Goal: Task Accomplishment & Management: Complete application form

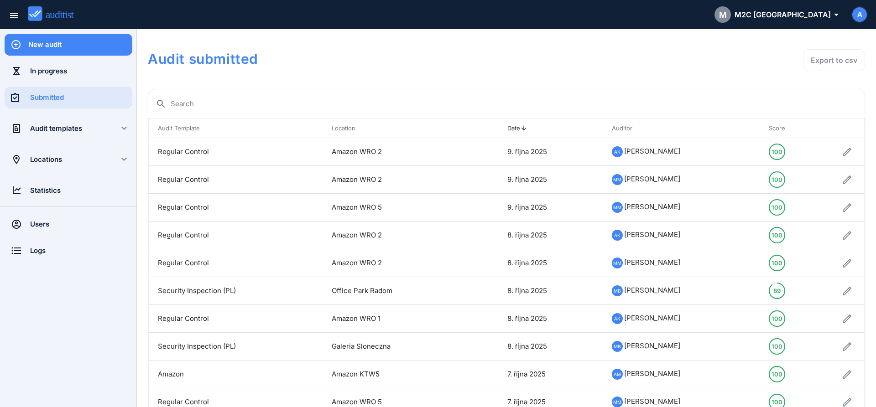
click at [70, 47] on div "New audit" at bounding box center [80, 45] width 104 height 10
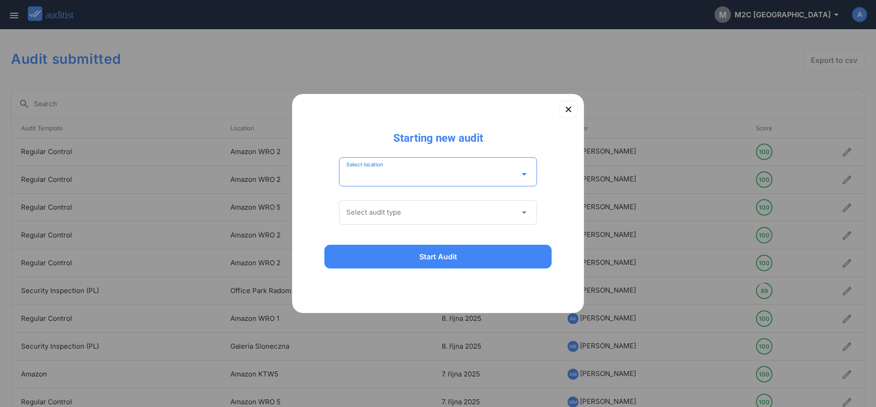
click at [455, 174] on input "Select location" at bounding box center [431, 174] width 171 height 15
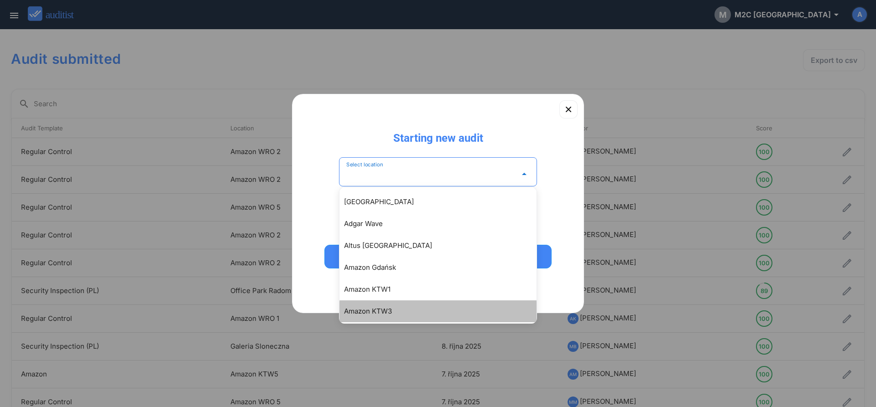
click at [390, 313] on div "Amazon KTW3" at bounding box center [442, 311] width 197 height 11
type input "**********"
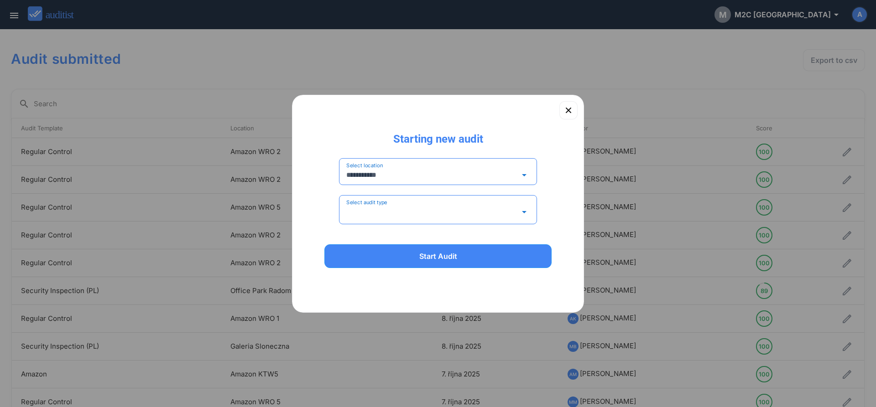
click at [414, 210] on input "Select audit type" at bounding box center [431, 212] width 171 height 15
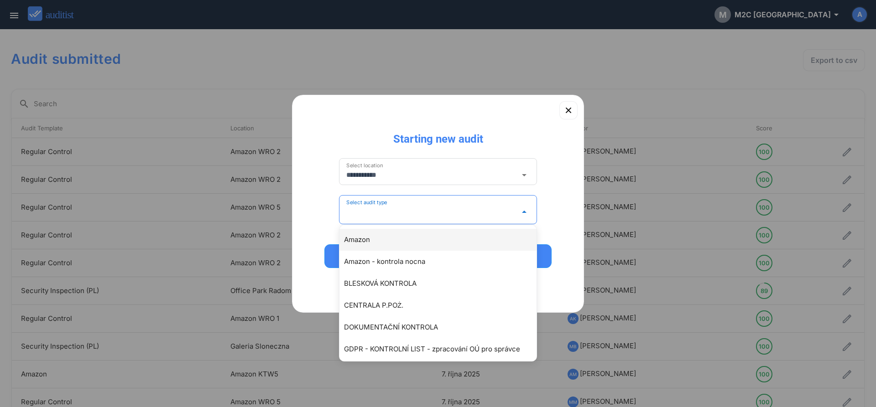
click at [364, 236] on div "Amazon" at bounding box center [442, 239] width 197 height 11
type input "******"
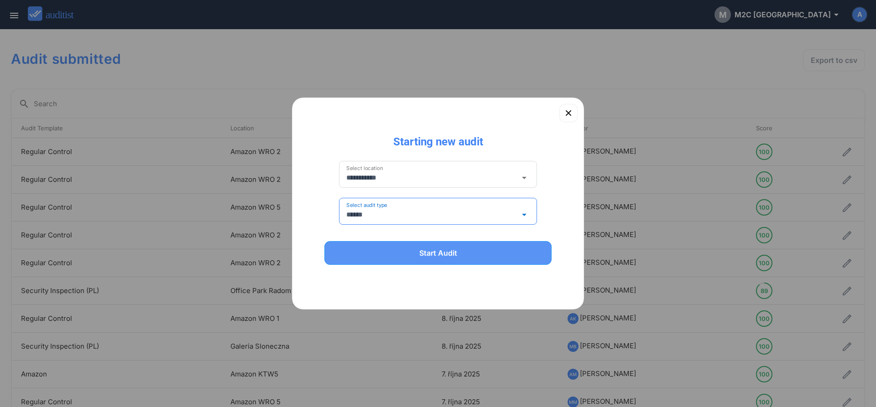
click at [372, 258] on div "Start Audit" at bounding box center [437, 253] width 203 height 11
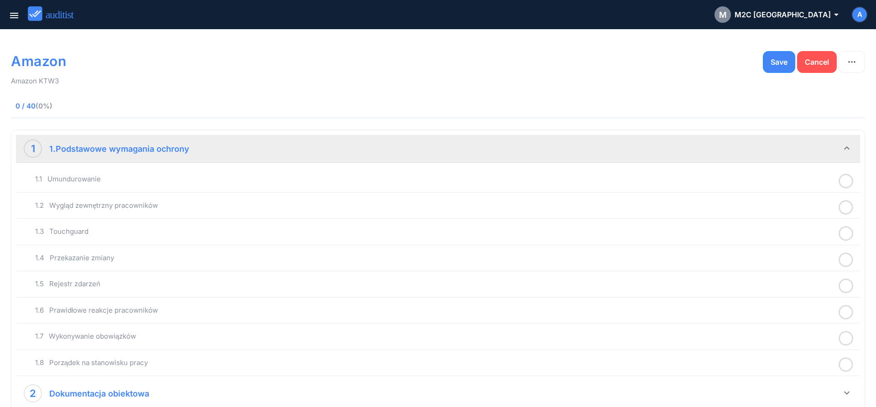
click at [844, 183] on icon at bounding box center [845, 181] width 15 height 18
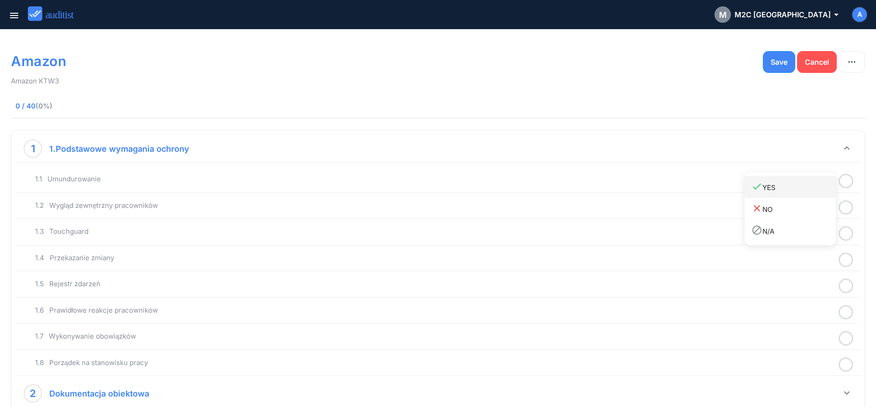
click at [768, 190] on div "done YES" at bounding box center [793, 187] width 84 height 12
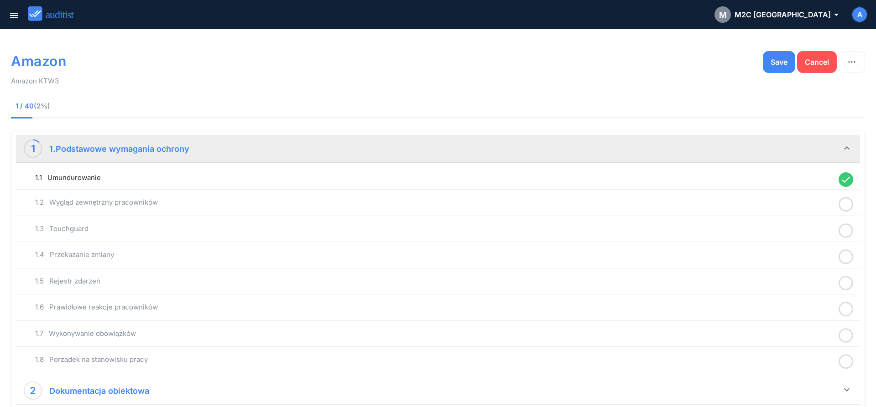
click at [844, 206] on icon at bounding box center [845, 205] width 15 height 18
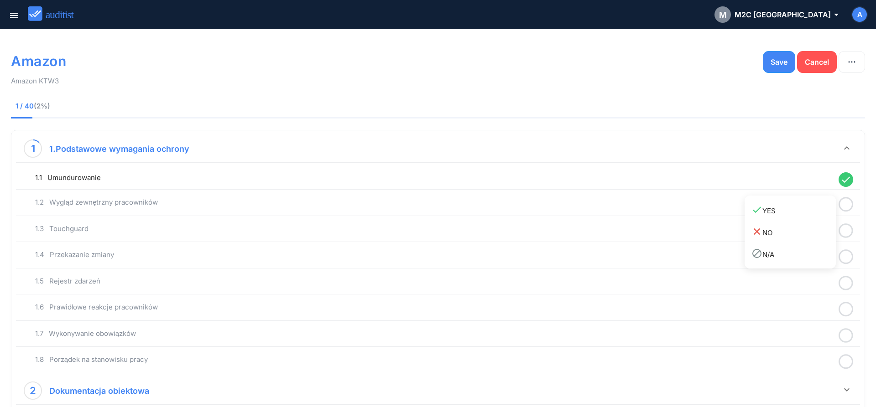
drag, startPoint x: 817, startPoint y: 213, endPoint x: 835, endPoint y: 222, distance: 20.0
click at [817, 215] on div "done YES" at bounding box center [793, 210] width 84 height 12
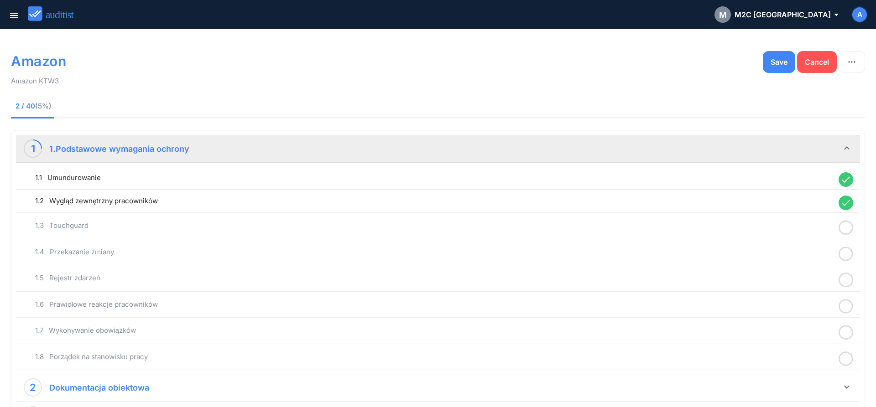
click at [846, 229] on icon at bounding box center [845, 228] width 15 height 18
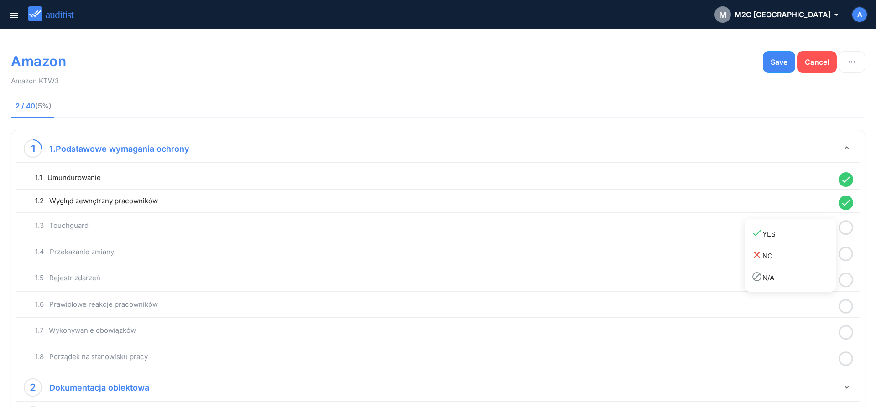
drag, startPoint x: 814, startPoint y: 238, endPoint x: 834, endPoint y: 248, distance: 22.2
click at [814, 240] on link "done YES" at bounding box center [789, 234] width 91 height 22
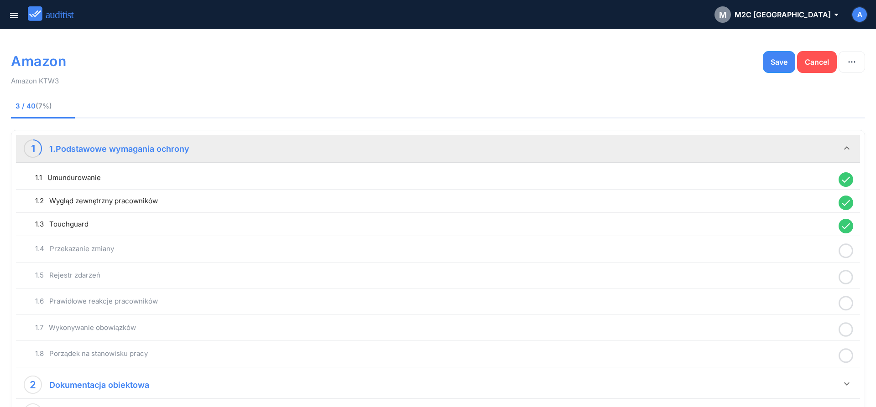
click at [845, 253] on icon at bounding box center [845, 251] width 15 height 18
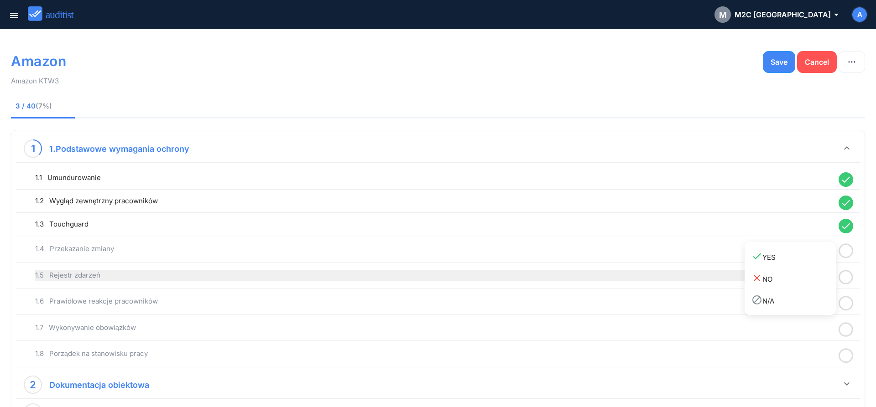
drag, startPoint x: 813, startPoint y: 262, endPoint x: 828, endPoint y: 269, distance: 16.3
click at [813, 263] on link "done YES" at bounding box center [789, 257] width 91 height 22
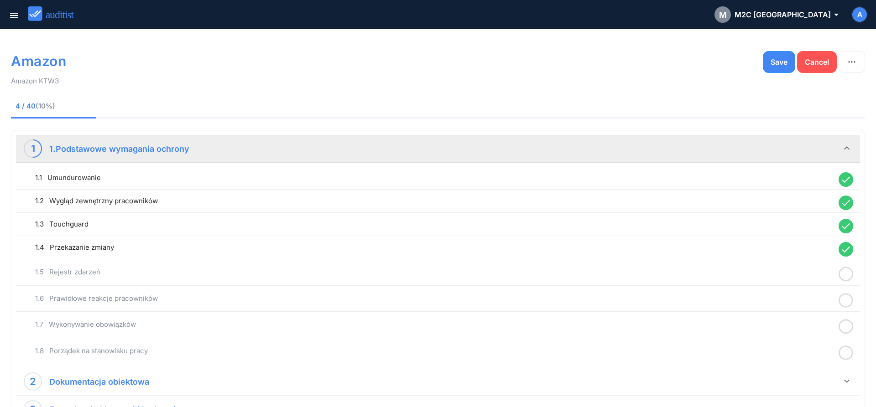
click at [845, 275] on icon at bounding box center [845, 274] width 15 height 18
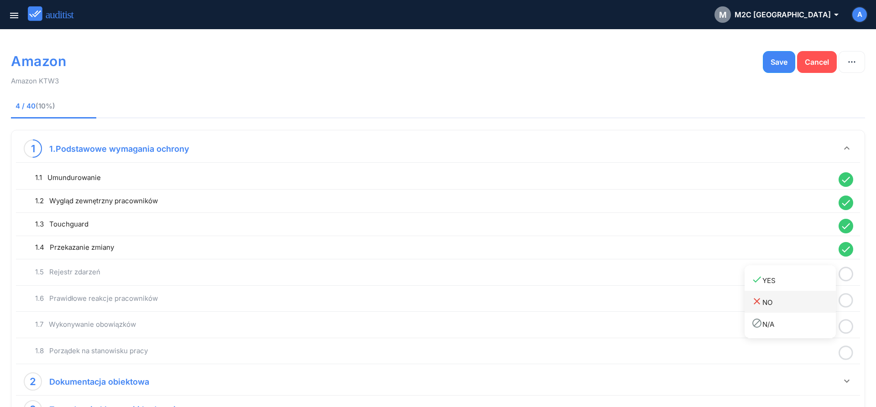
drag, startPoint x: 805, startPoint y: 286, endPoint x: 817, endPoint y: 293, distance: 14.3
click at [804, 286] on div "done YES" at bounding box center [793, 280] width 84 height 12
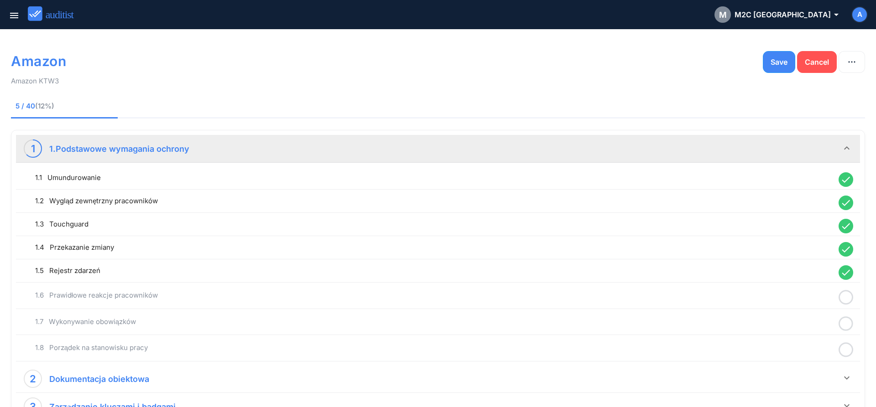
click at [849, 301] on icon at bounding box center [845, 298] width 15 height 18
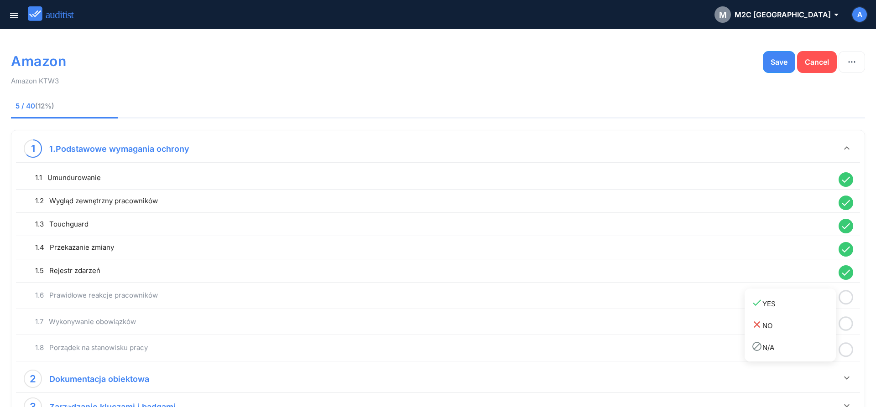
click at [821, 304] on div "done YES" at bounding box center [793, 303] width 84 height 12
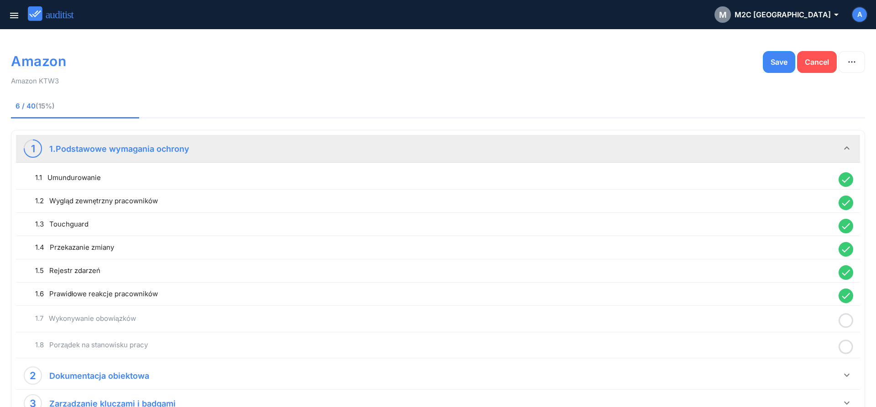
click at [847, 324] on icon at bounding box center [845, 321] width 15 height 18
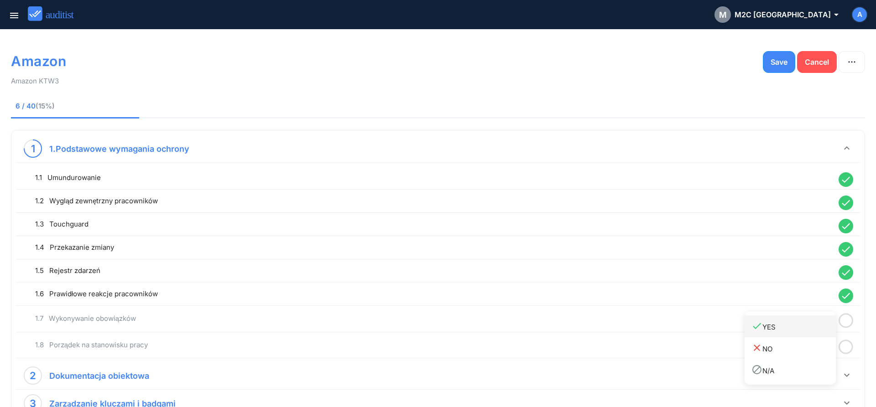
click at [820, 328] on div "done YES" at bounding box center [793, 327] width 84 height 12
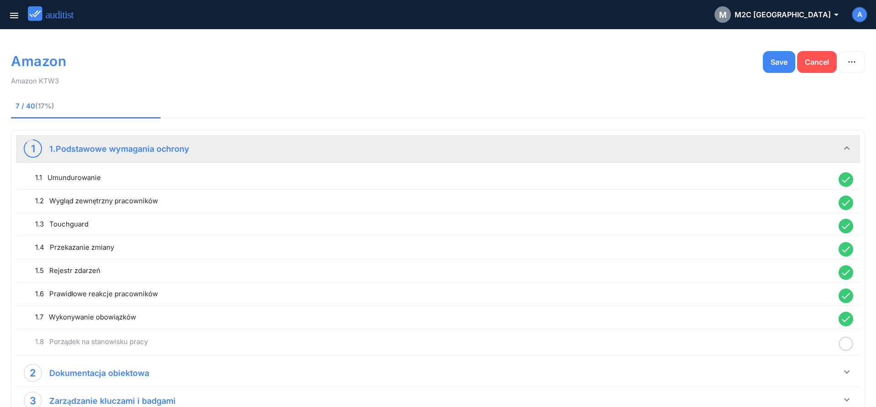
click at [844, 349] on icon at bounding box center [845, 344] width 15 height 18
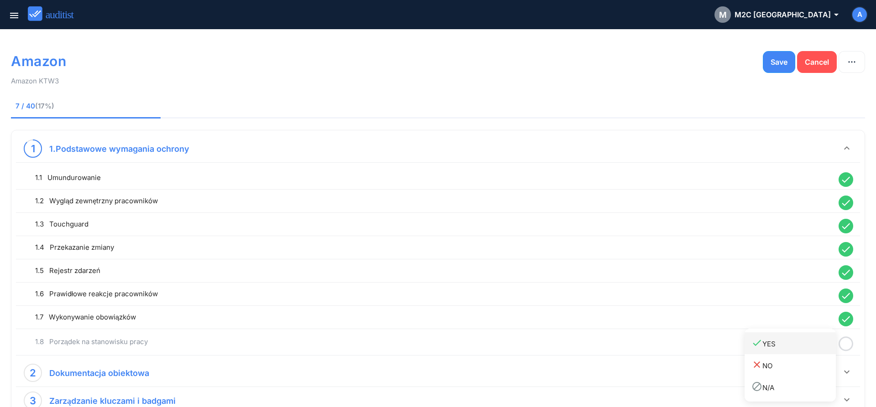
click at [809, 351] on link "done YES" at bounding box center [789, 344] width 91 height 22
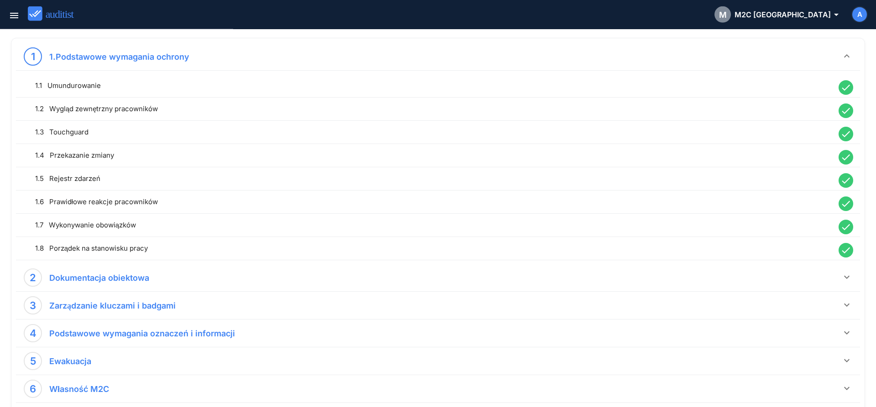
scroll to position [93, 0]
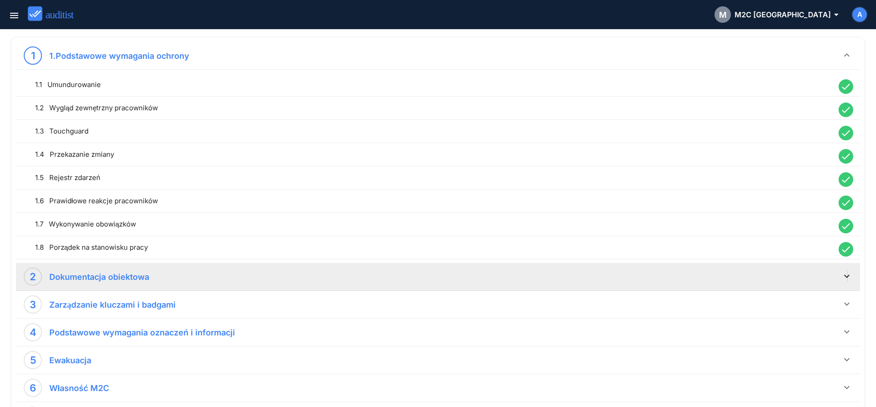
click at [847, 273] on icon "keyboard_arrow_down" at bounding box center [846, 276] width 11 height 11
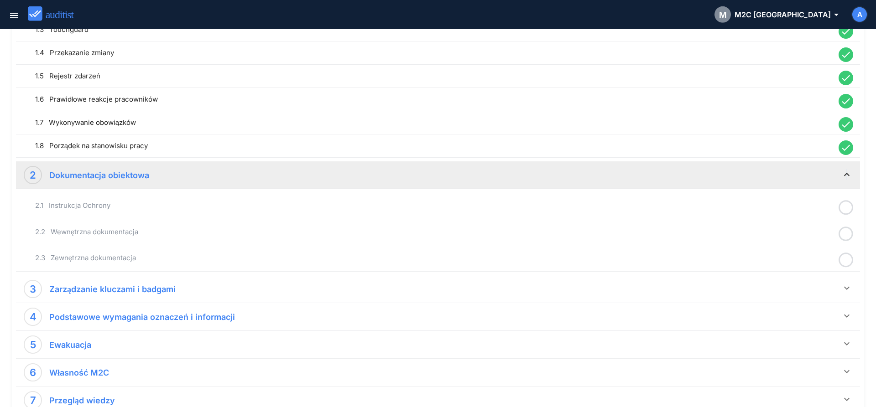
scroll to position [233, 0]
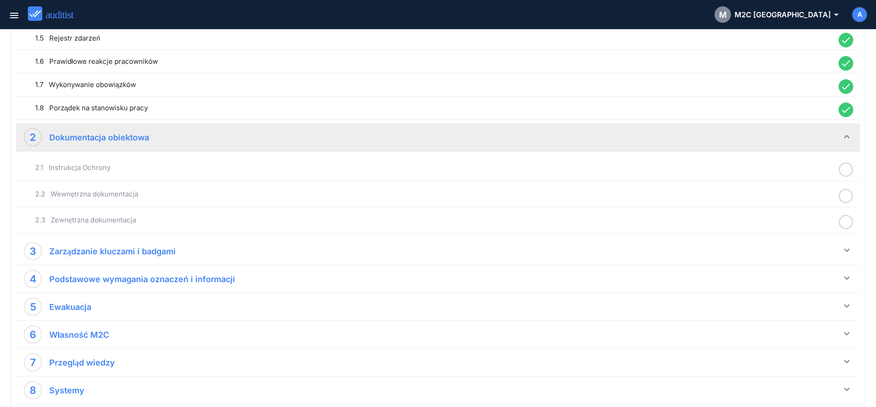
click at [847, 170] on icon at bounding box center [845, 170] width 15 height 18
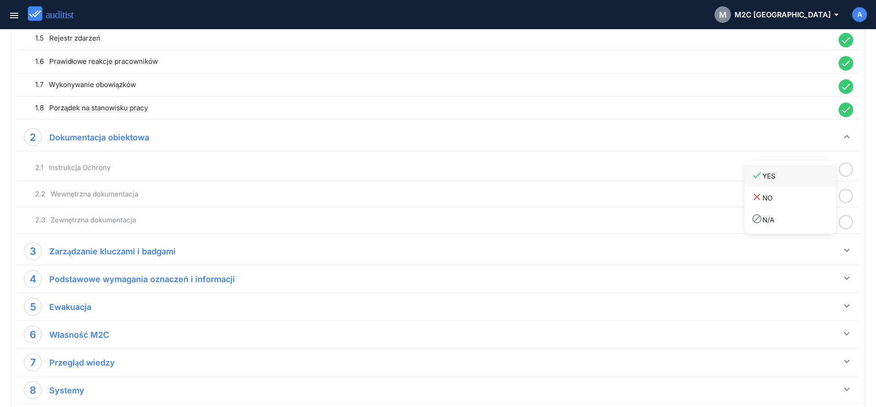
click at [809, 180] on div "done YES" at bounding box center [793, 176] width 84 height 12
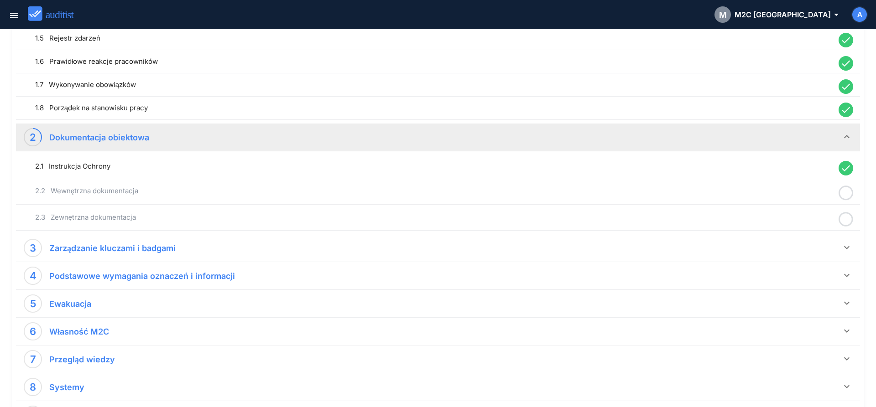
click at [847, 195] on icon at bounding box center [845, 193] width 15 height 18
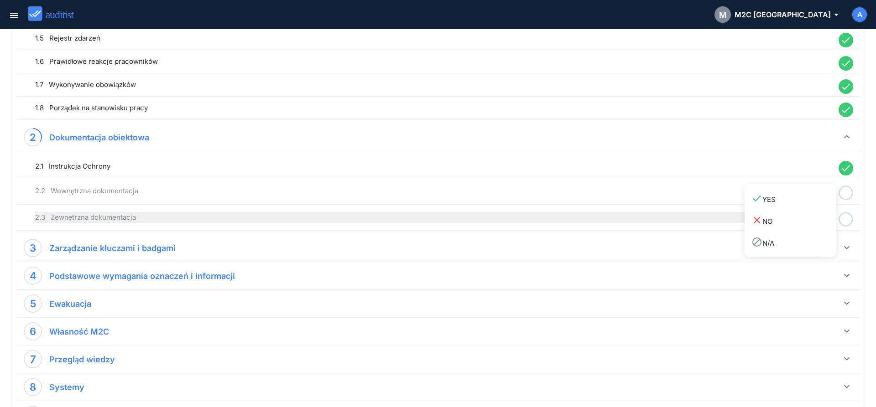
drag, startPoint x: 794, startPoint y: 203, endPoint x: 828, endPoint y: 214, distance: 35.5
click at [796, 206] on link "done YES" at bounding box center [789, 199] width 91 height 22
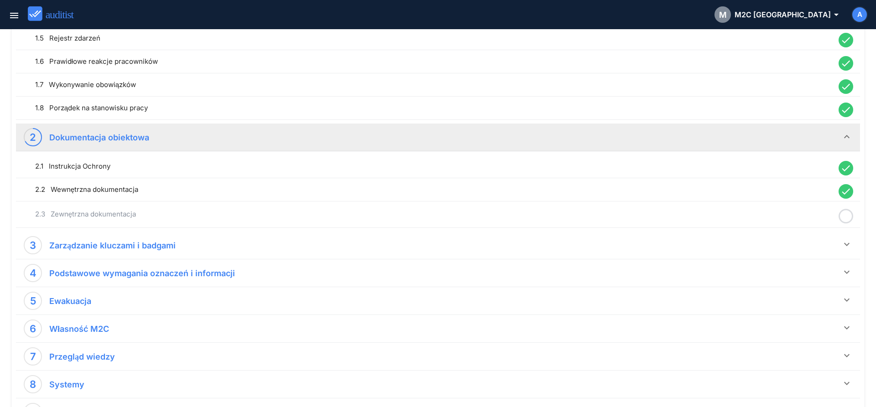
click at [847, 220] on icon at bounding box center [845, 217] width 15 height 18
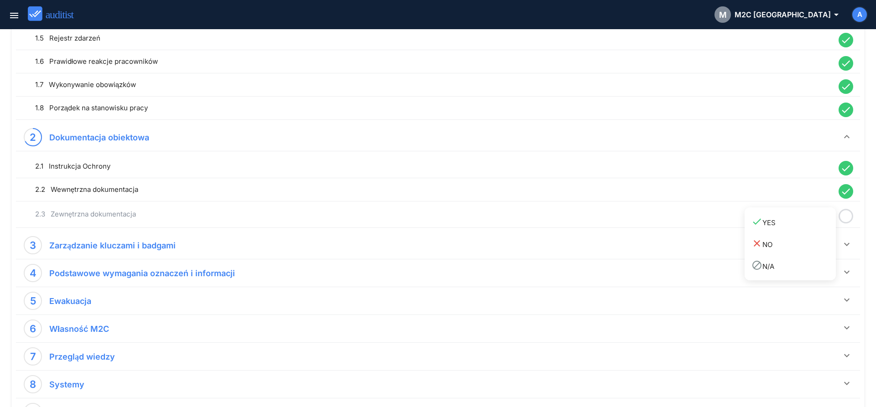
drag, startPoint x: 800, startPoint y: 222, endPoint x: 830, endPoint y: 241, distance: 35.7
click at [801, 226] on div "done YES" at bounding box center [793, 222] width 84 height 12
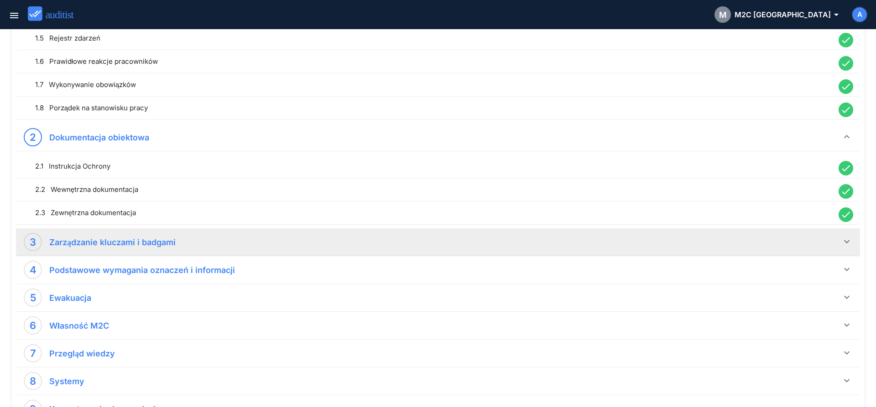
click at [850, 245] on icon "keyboard_arrow_down" at bounding box center [846, 241] width 11 height 11
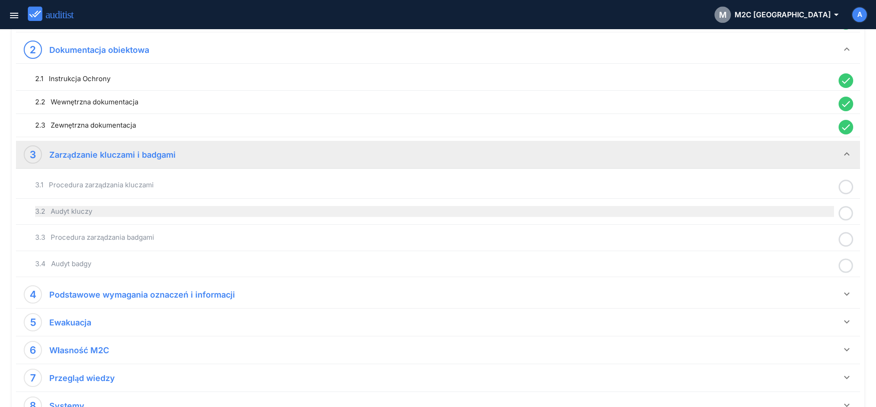
scroll to position [413, 0]
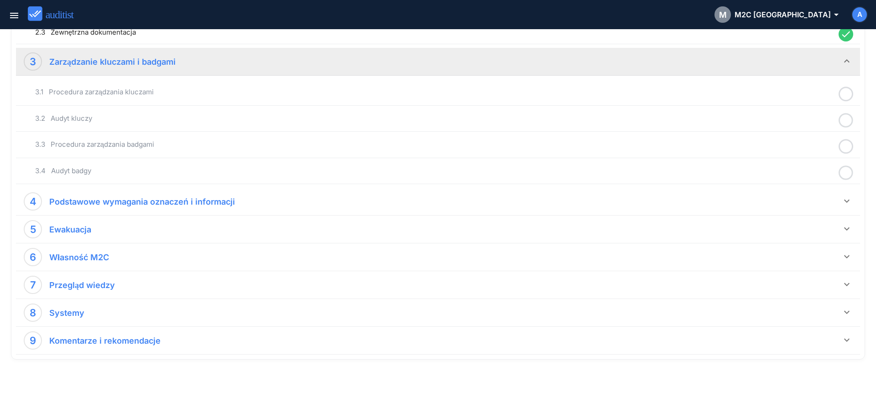
click at [848, 95] on icon at bounding box center [845, 94] width 15 height 18
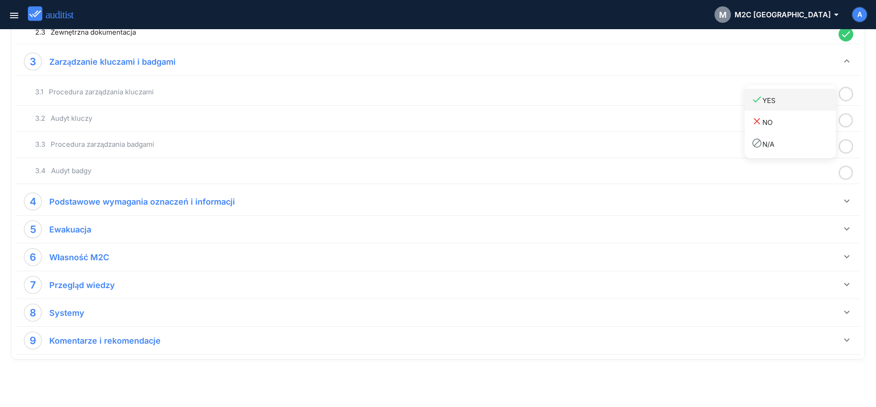
click at [802, 107] on link "done YES" at bounding box center [789, 100] width 91 height 22
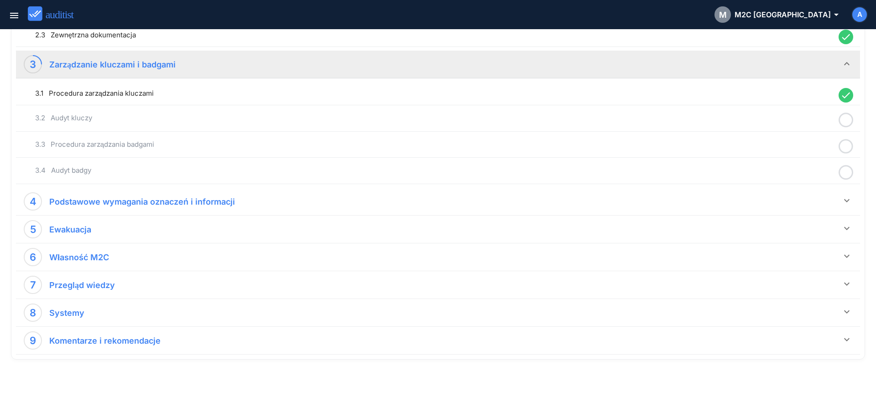
click at [852, 119] on circle at bounding box center [845, 120] width 13 height 13
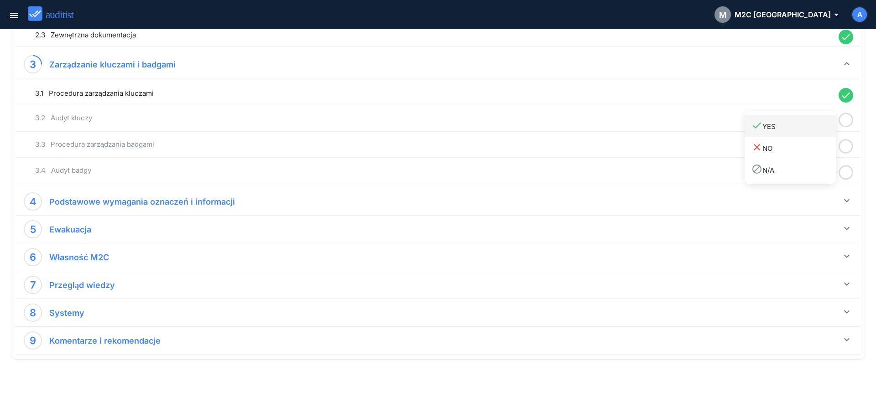
drag, startPoint x: 812, startPoint y: 129, endPoint x: 828, endPoint y: 135, distance: 17.0
click at [812, 130] on div "done YES" at bounding box center [793, 126] width 84 height 12
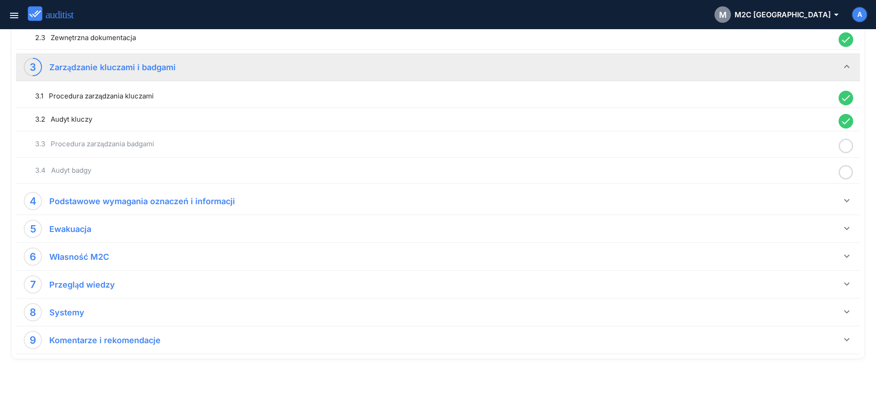
click at [847, 150] on icon at bounding box center [845, 146] width 15 height 18
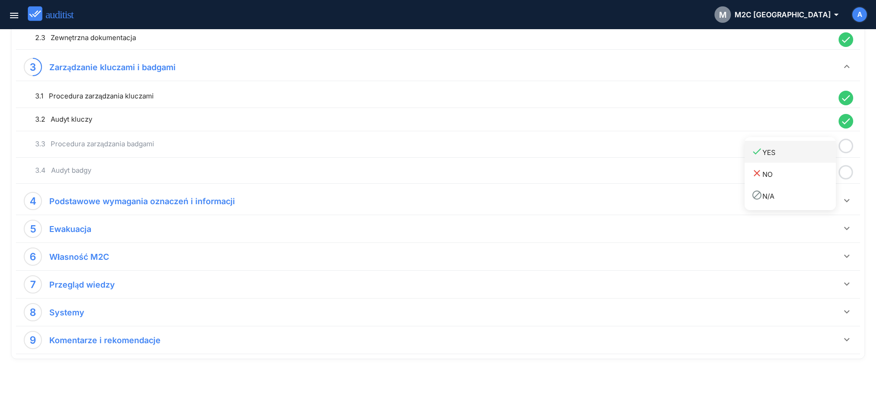
click at [790, 157] on div "done YES" at bounding box center [793, 152] width 84 height 12
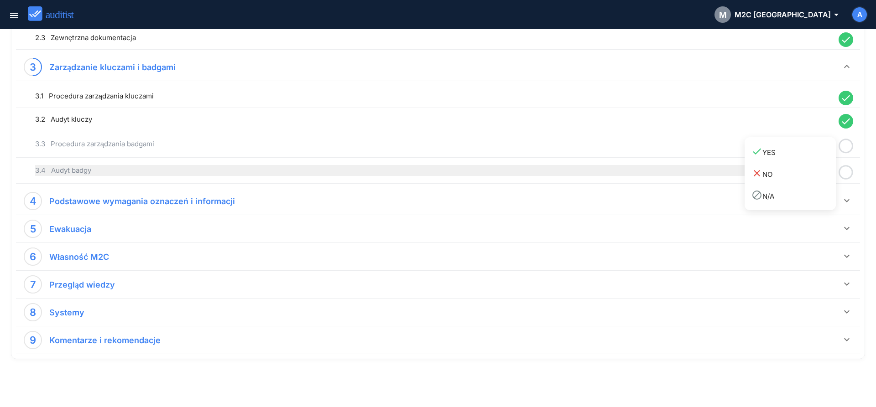
scroll to position [405, 0]
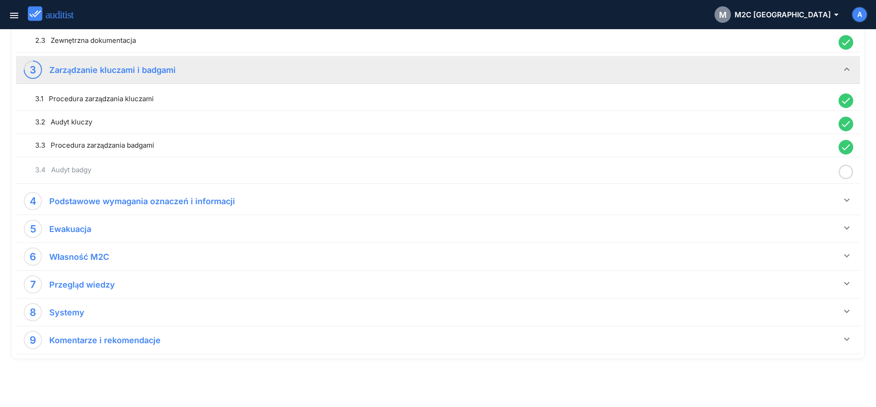
click at [848, 174] on icon at bounding box center [845, 172] width 15 height 18
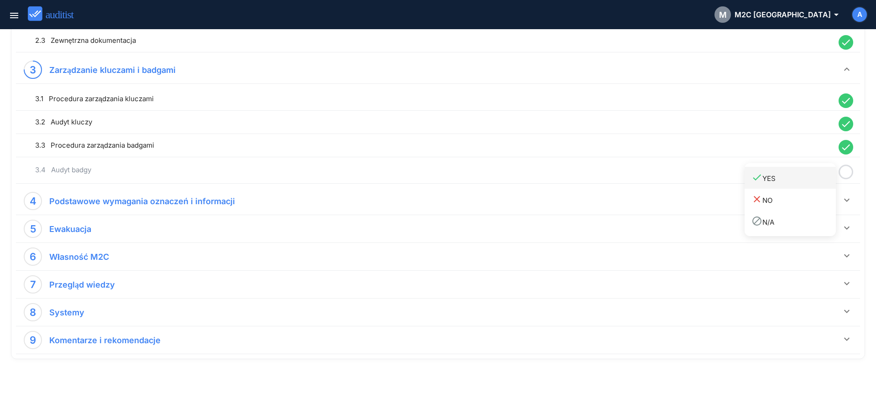
click at [801, 182] on div "done YES" at bounding box center [793, 178] width 84 height 12
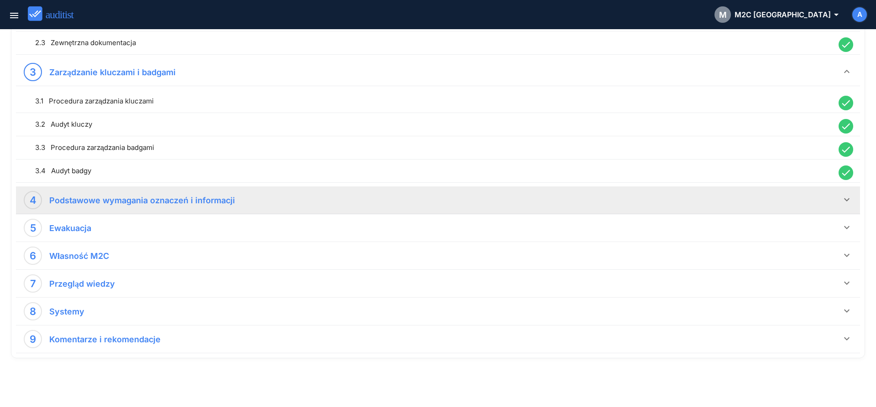
click at [836, 203] on div "4 Podstawowe wymagania oznaczeń i informacji" at bounding box center [432, 200] width 817 height 18
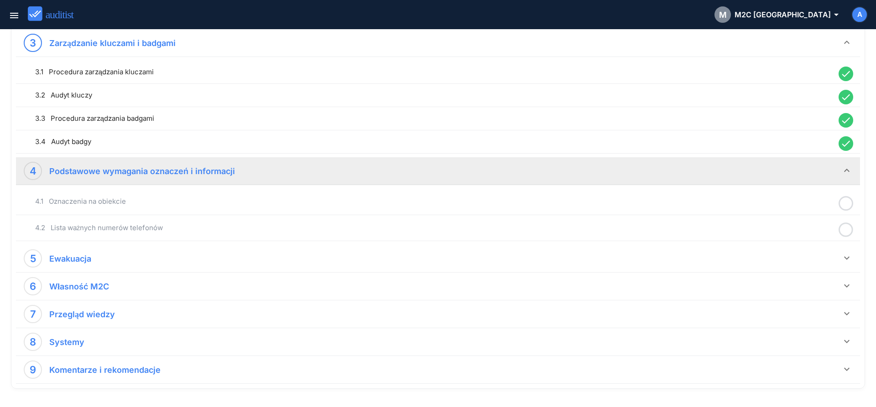
scroll to position [462, 0]
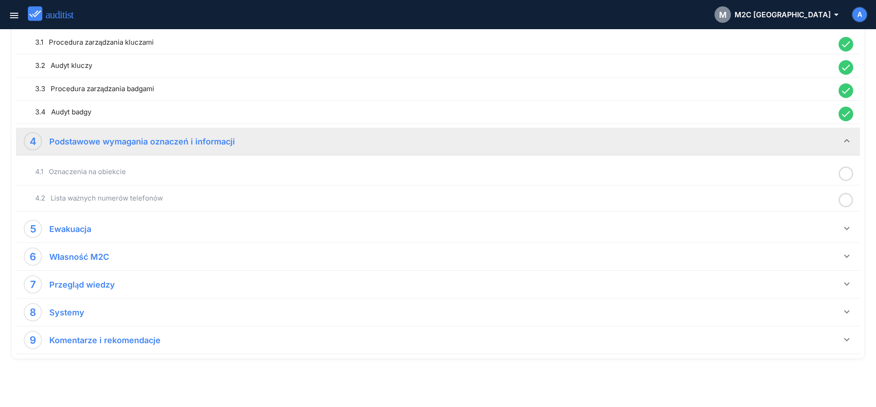
click at [843, 176] on icon at bounding box center [845, 174] width 15 height 18
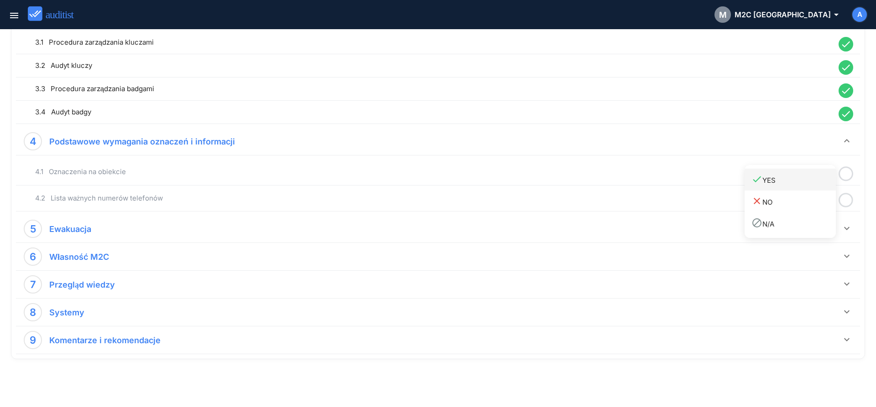
drag, startPoint x: 815, startPoint y: 180, endPoint x: 827, endPoint y: 185, distance: 13.1
click at [817, 181] on div "done YES" at bounding box center [793, 180] width 84 height 12
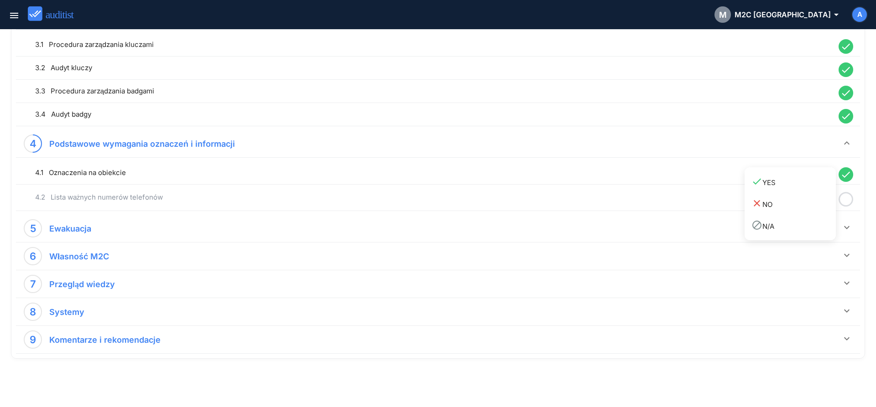
scroll to position [459, 0]
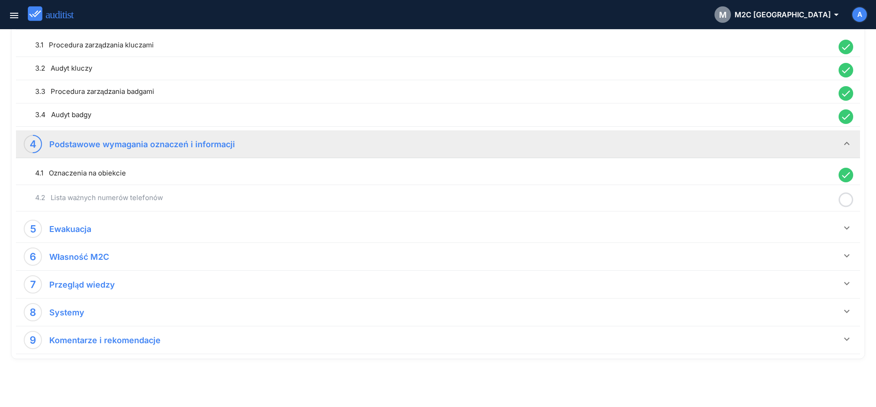
click at [845, 199] on icon at bounding box center [845, 200] width 15 height 18
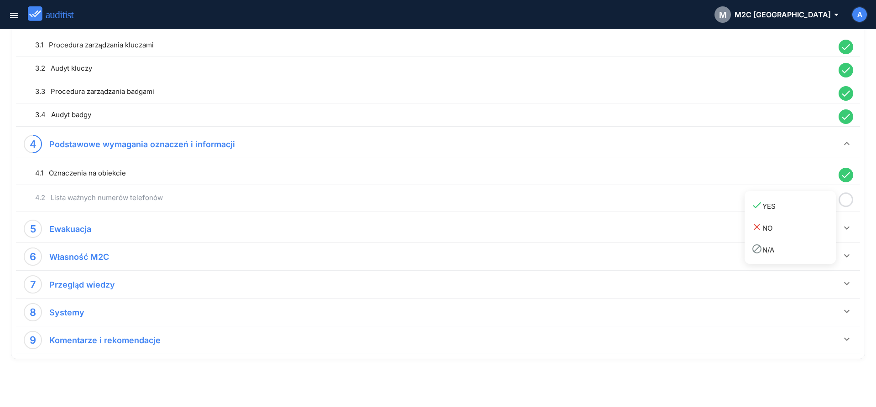
drag, startPoint x: 814, startPoint y: 202, endPoint x: 831, endPoint y: 213, distance: 19.5
click at [814, 207] on div "done YES" at bounding box center [793, 206] width 84 height 12
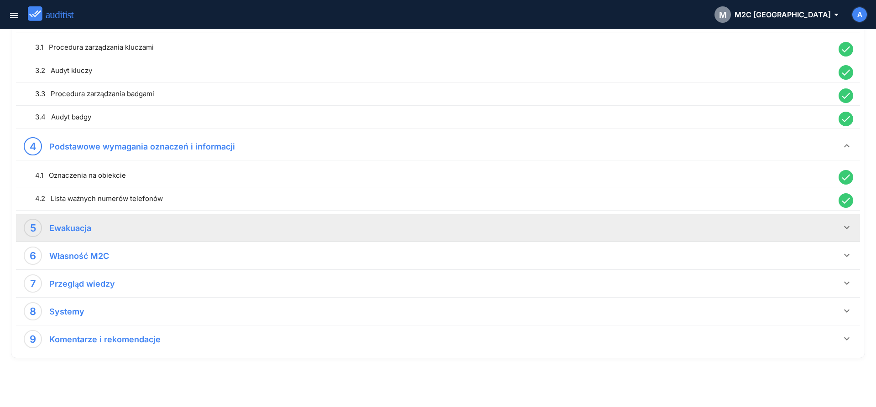
click at [848, 231] on icon "keyboard_arrow_down" at bounding box center [846, 227] width 11 height 11
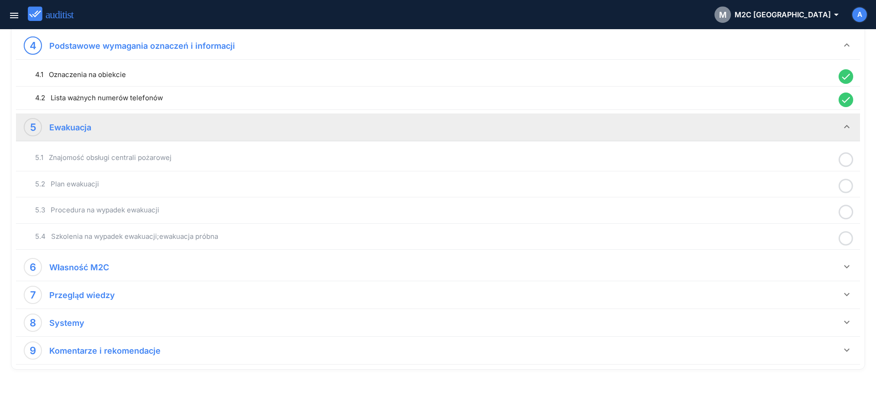
scroll to position [567, 0]
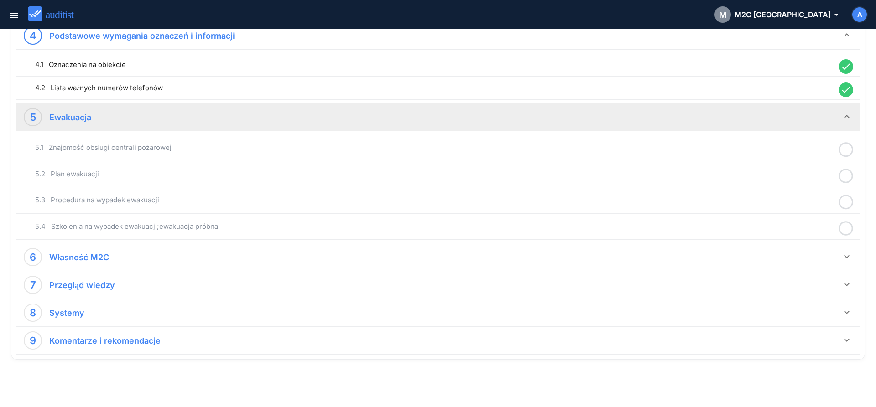
click at [848, 153] on icon at bounding box center [845, 150] width 15 height 18
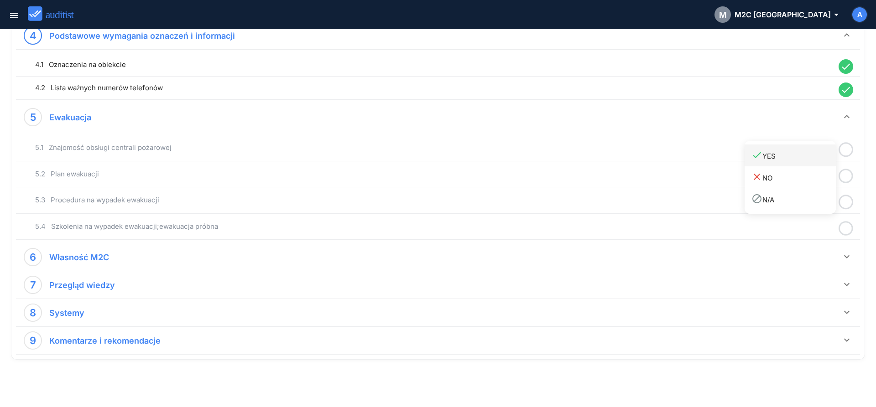
drag, startPoint x: 817, startPoint y: 161, endPoint x: 823, endPoint y: 164, distance: 6.9
click at [817, 162] on link "done YES" at bounding box center [789, 156] width 91 height 22
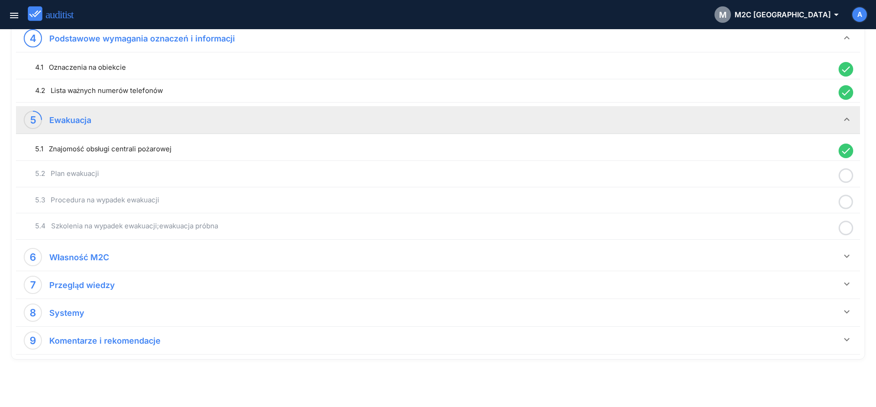
click at [849, 177] on icon at bounding box center [845, 176] width 15 height 18
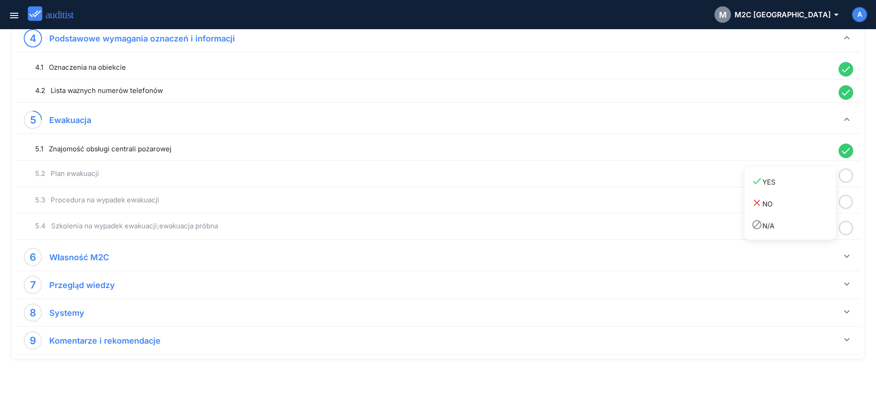
drag, startPoint x: 829, startPoint y: 186, endPoint x: 838, endPoint y: 191, distance: 10.0
click at [829, 187] on div "done YES" at bounding box center [793, 182] width 84 height 12
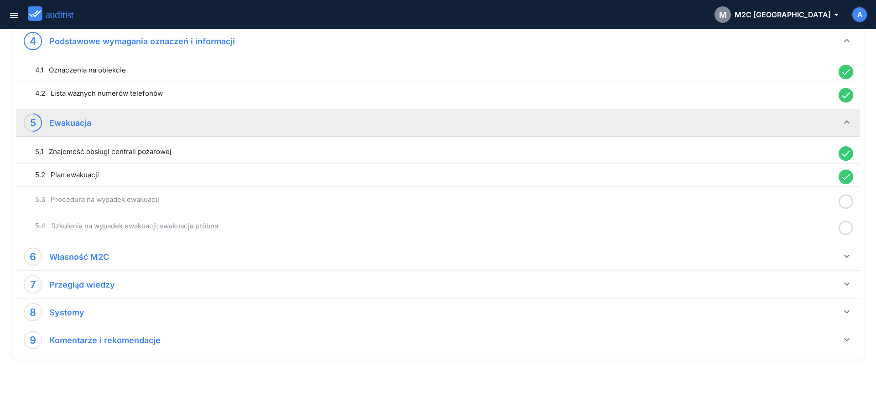
click at [845, 203] on icon at bounding box center [845, 202] width 15 height 18
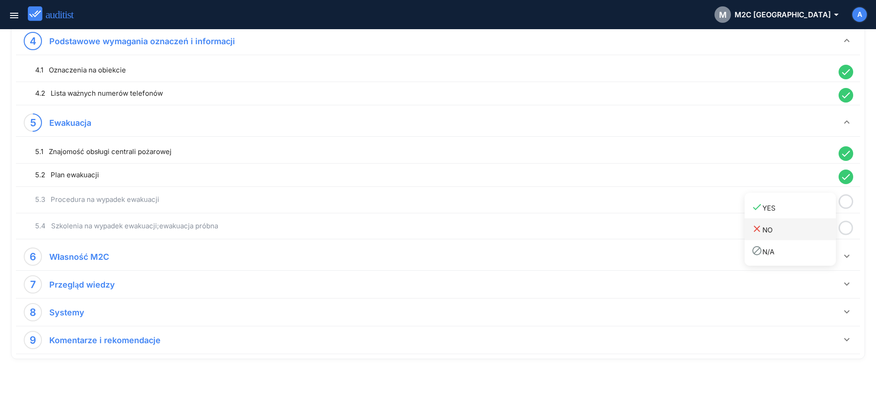
drag, startPoint x: 826, startPoint y: 213, endPoint x: 832, endPoint y: 221, distance: 10.8
click at [827, 214] on link "done YES" at bounding box center [789, 208] width 91 height 22
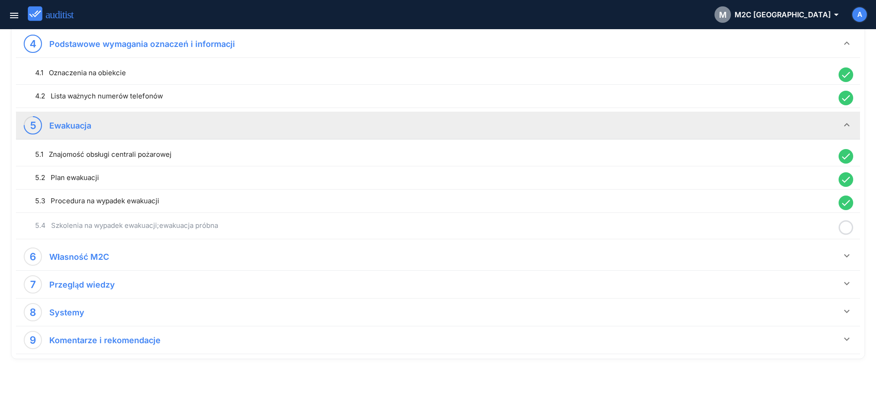
click at [849, 226] on icon at bounding box center [845, 228] width 15 height 18
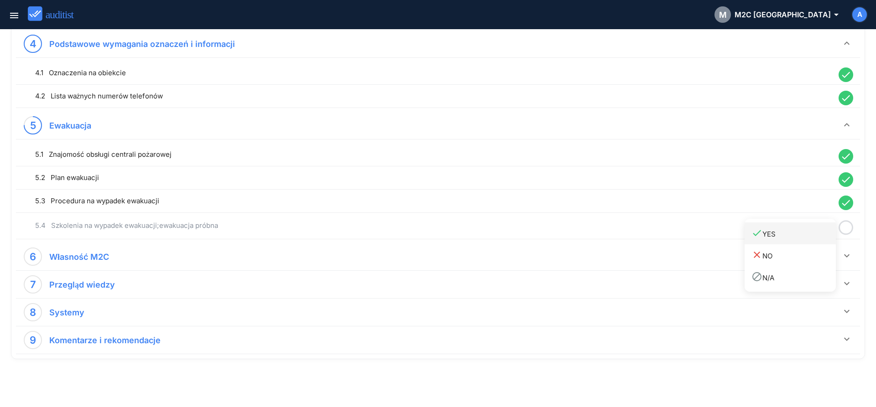
drag, startPoint x: 817, startPoint y: 237, endPoint x: 835, endPoint y: 250, distance: 22.3
click at [817, 239] on div "done YES" at bounding box center [793, 234] width 84 height 12
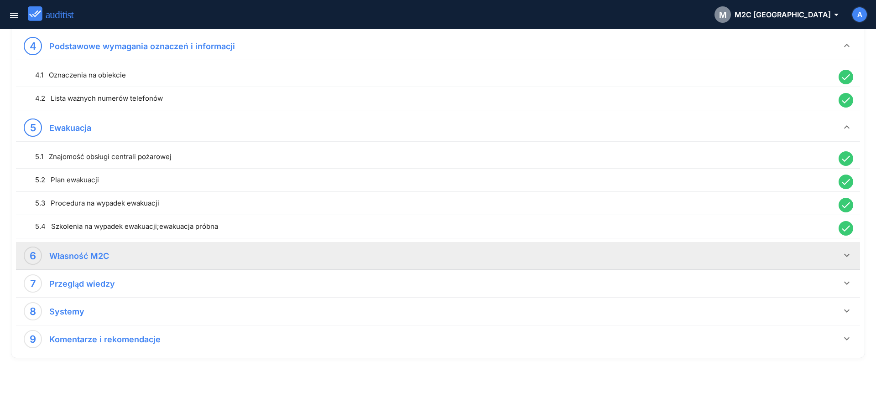
click at [843, 256] on icon "keyboard_arrow_down" at bounding box center [846, 255] width 11 height 11
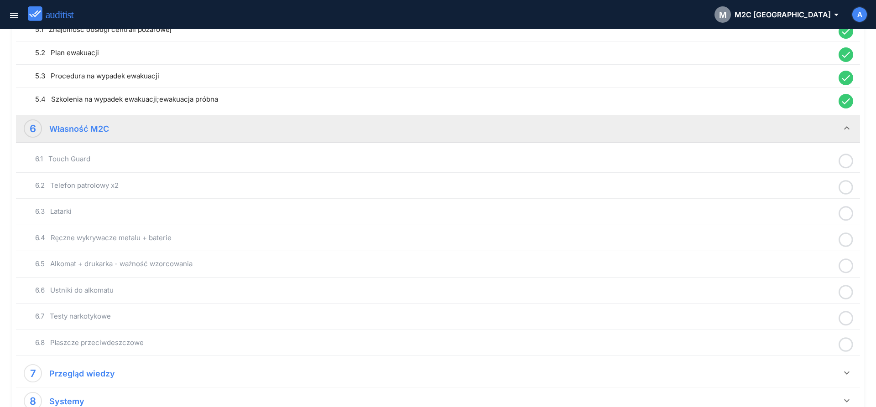
scroll to position [697, 0]
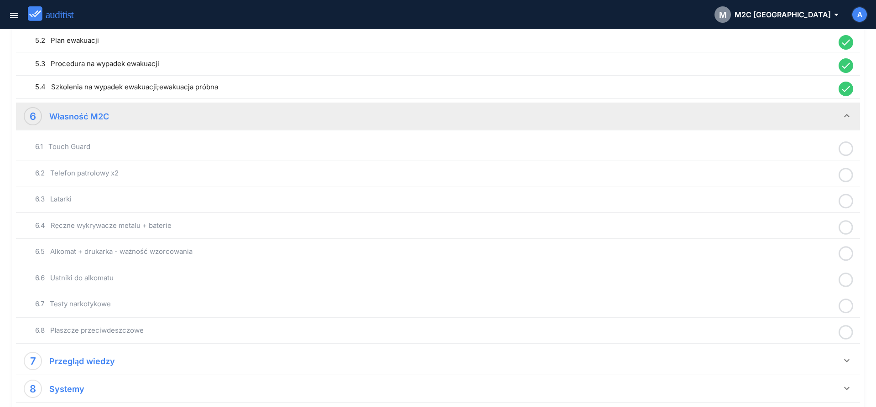
click at [844, 152] on icon at bounding box center [845, 149] width 15 height 18
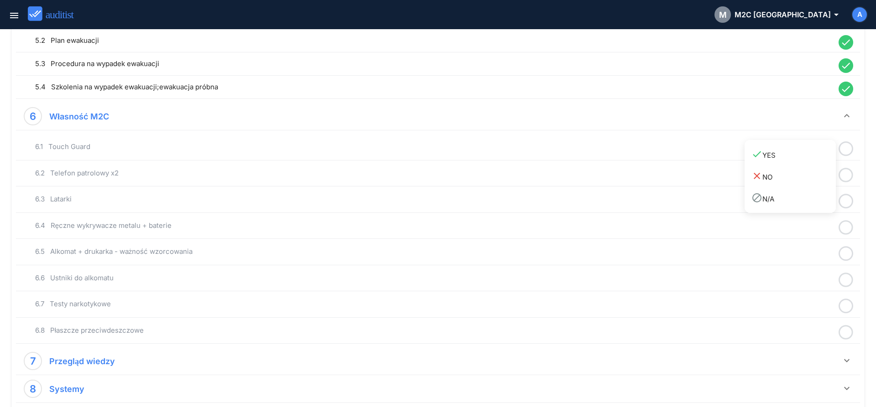
drag, startPoint x: 818, startPoint y: 160, endPoint x: 846, endPoint y: 166, distance: 28.2
click at [820, 162] on link "done YES" at bounding box center [789, 155] width 91 height 22
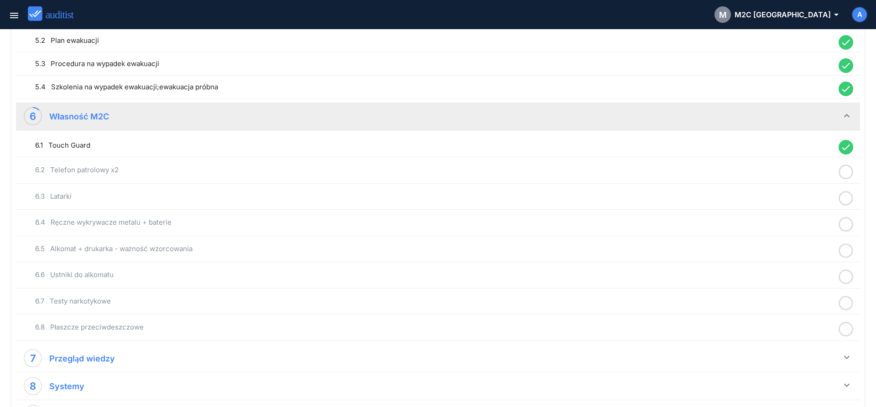
click at [851, 170] on icon at bounding box center [845, 172] width 15 height 18
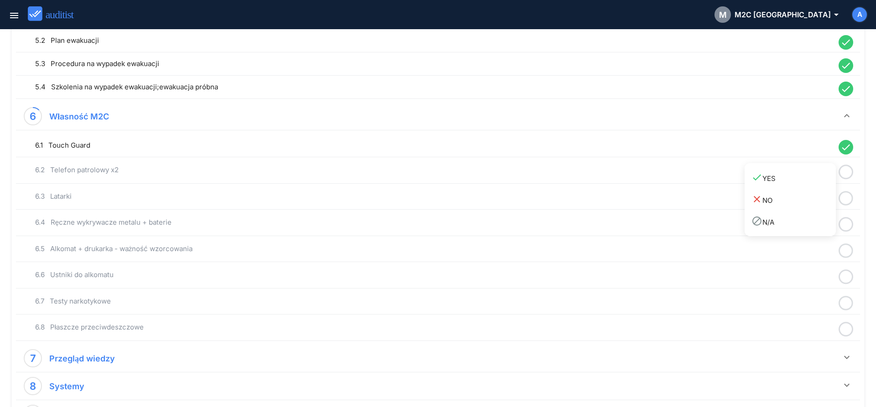
drag, startPoint x: 803, startPoint y: 190, endPoint x: 833, endPoint y: 200, distance: 32.2
click at [804, 192] on link "close NO" at bounding box center [789, 200] width 91 height 22
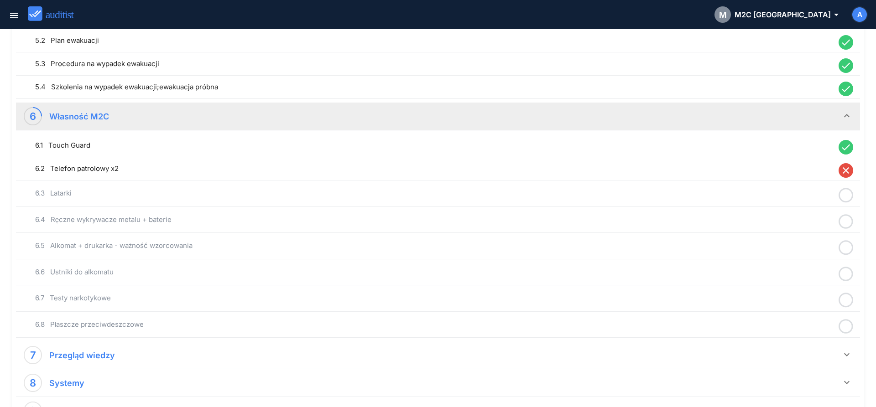
click at [850, 201] on circle at bounding box center [845, 195] width 13 height 13
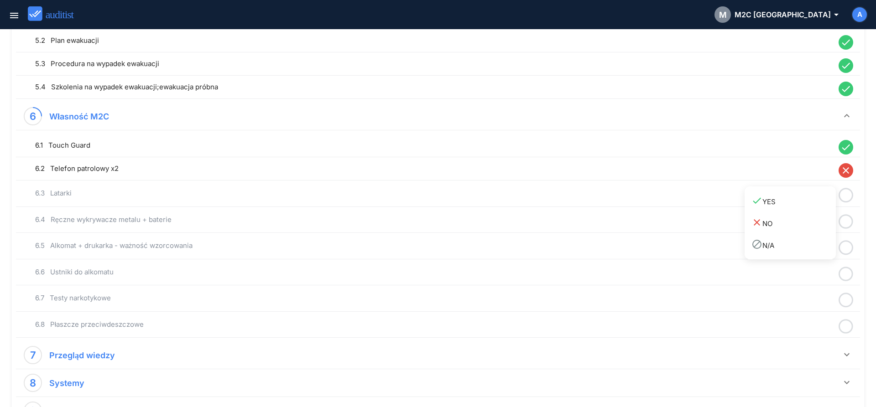
drag, startPoint x: 804, startPoint y: 203, endPoint x: 848, endPoint y: 179, distance: 50.8
click at [805, 204] on div "done YES" at bounding box center [793, 201] width 84 height 12
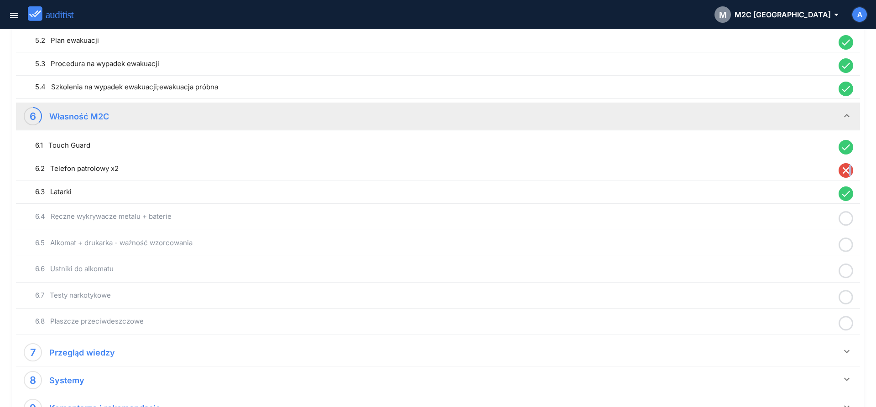
click at [850, 170] on icon "close" at bounding box center [845, 170] width 15 height 15
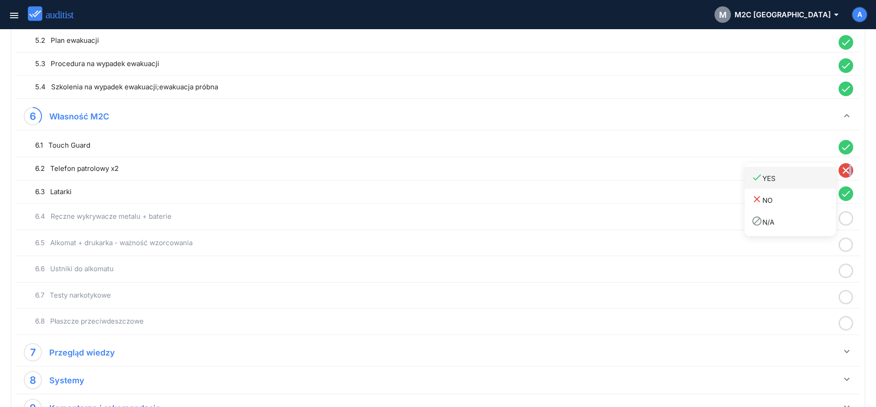
drag, startPoint x: 808, startPoint y: 183, endPoint x: 821, endPoint y: 193, distance: 16.6
click at [808, 184] on div "done YES" at bounding box center [793, 178] width 84 height 12
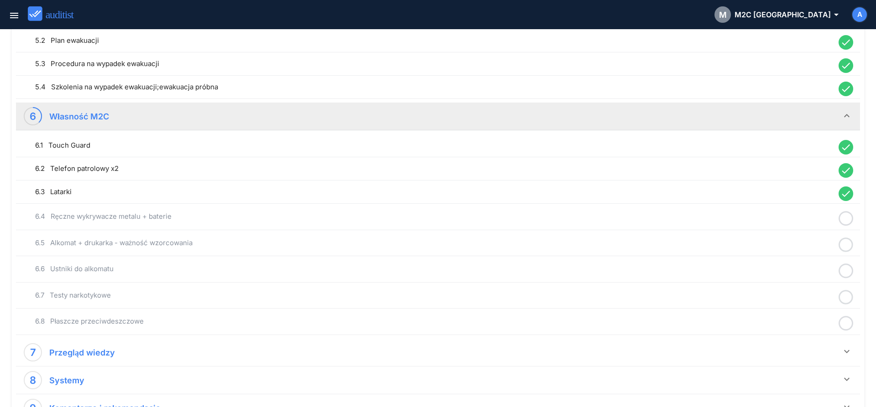
click at [848, 220] on icon at bounding box center [845, 219] width 15 height 18
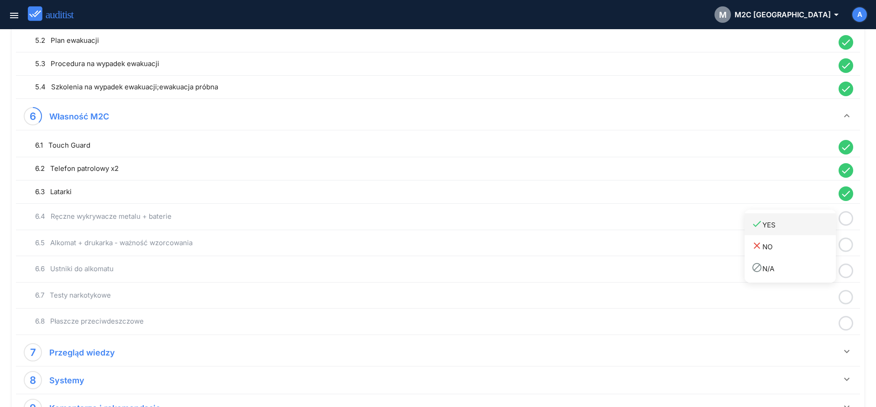
click at [819, 228] on div "done YES" at bounding box center [793, 225] width 84 height 12
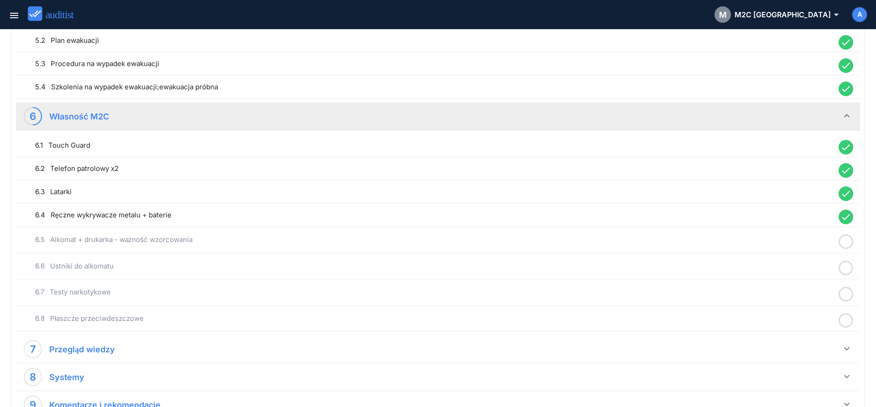
click at [843, 245] on icon at bounding box center [845, 242] width 15 height 18
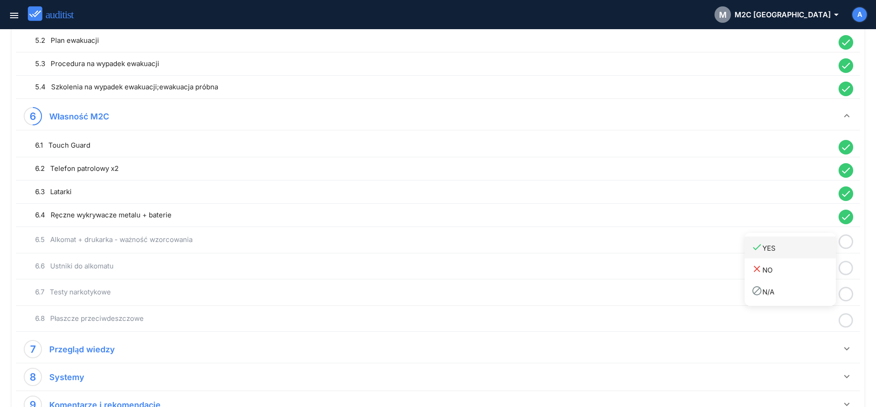
click at [813, 256] on link "done YES" at bounding box center [789, 248] width 91 height 22
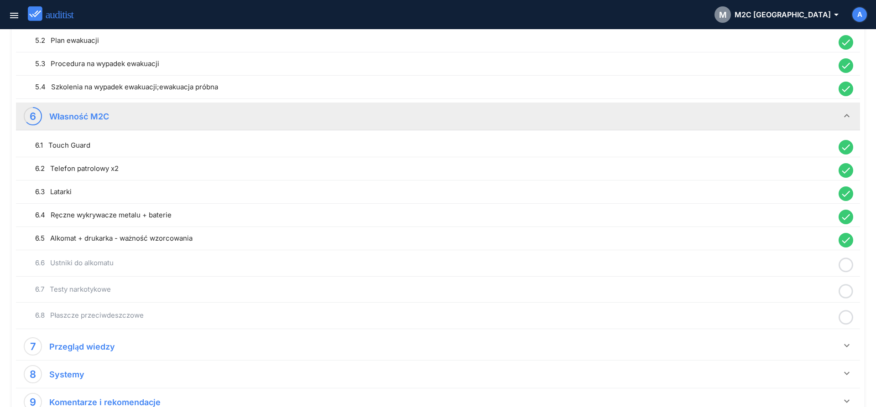
click at [843, 269] on icon at bounding box center [845, 265] width 15 height 18
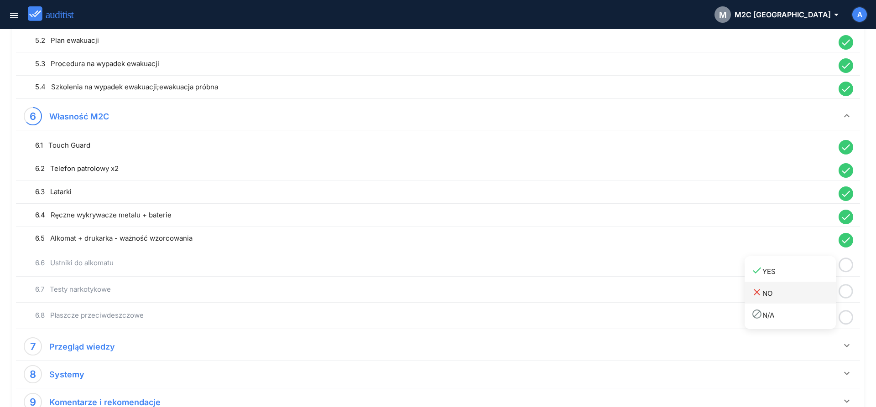
drag, startPoint x: 811, startPoint y: 277, endPoint x: 823, endPoint y: 283, distance: 13.7
click at [811, 279] on link "done YES" at bounding box center [789, 271] width 91 height 22
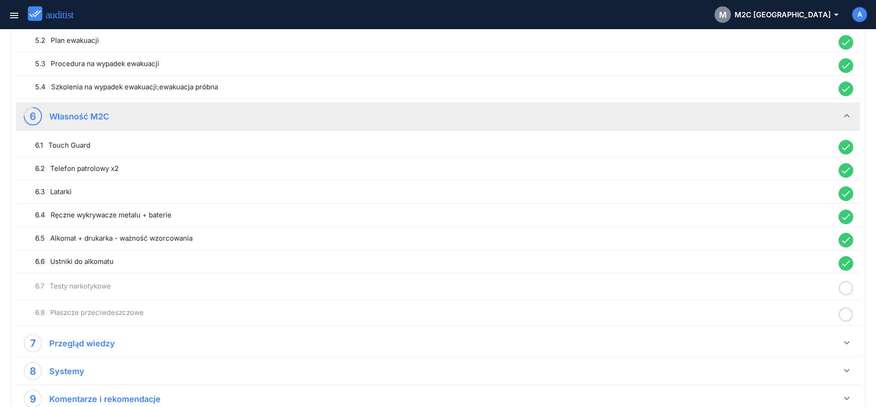
click at [843, 290] on icon at bounding box center [845, 289] width 15 height 18
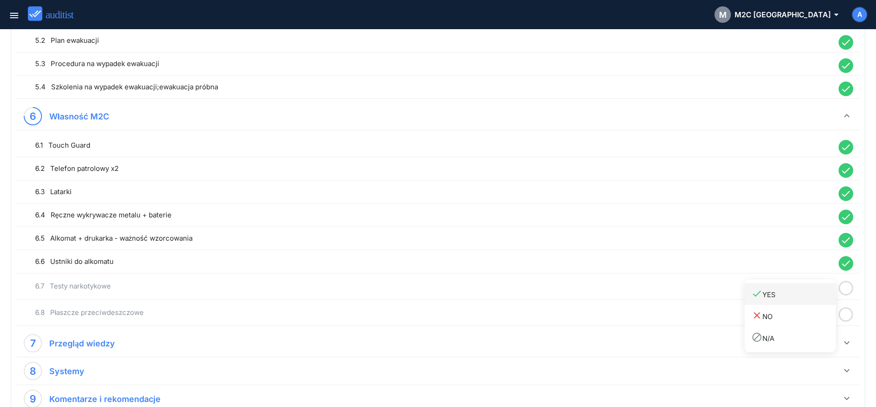
click at [804, 297] on div "done YES" at bounding box center [793, 294] width 84 height 12
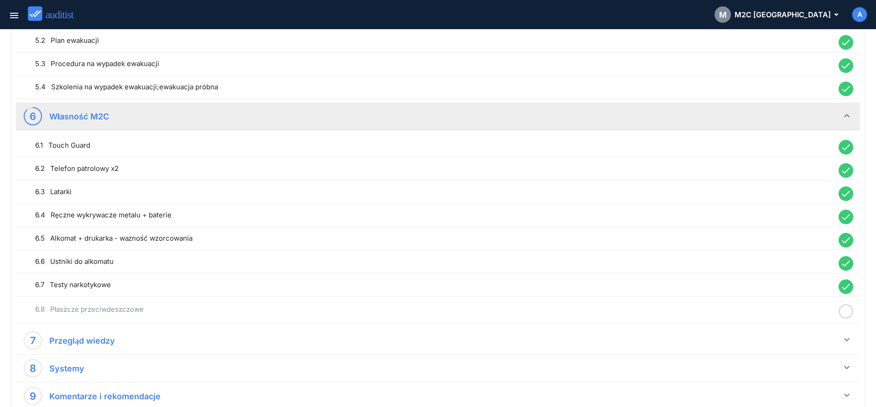
click at [845, 313] on icon at bounding box center [845, 312] width 15 height 18
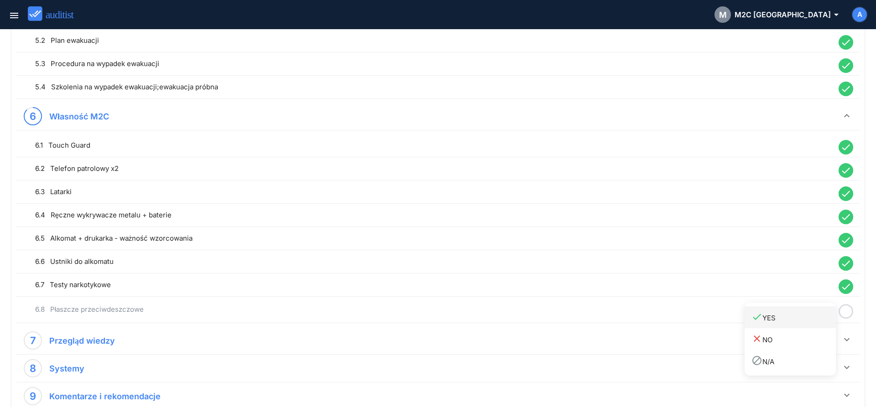
click at [813, 322] on div "done YES" at bounding box center [793, 318] width 84 height 12
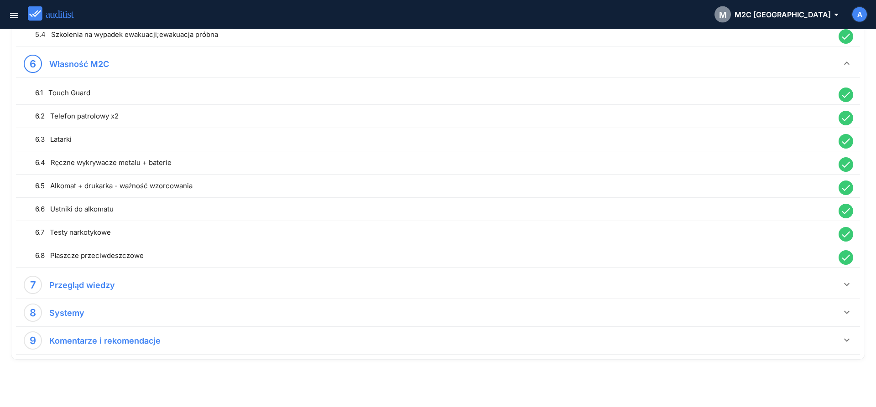
scroll to position [750, 0]
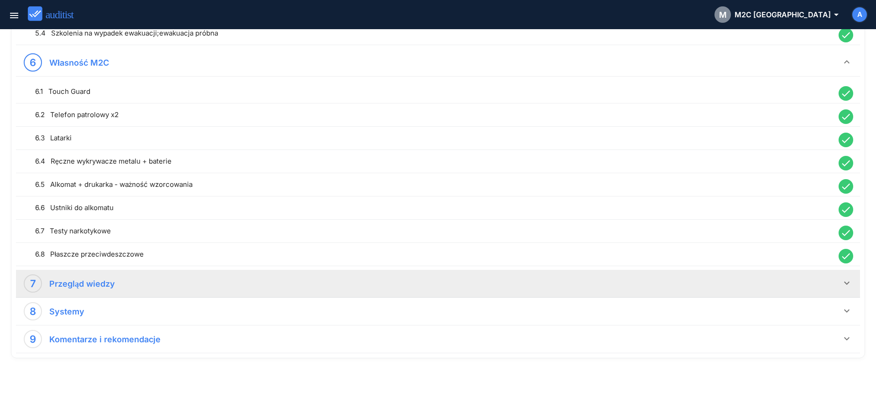
click at [848, 285] on icon "keyboard_arrow_down" at bounding box center [846, 283] width 11 height 11
click at [843, 316] on icon at bounding box center [845, 316] width 15 height 18
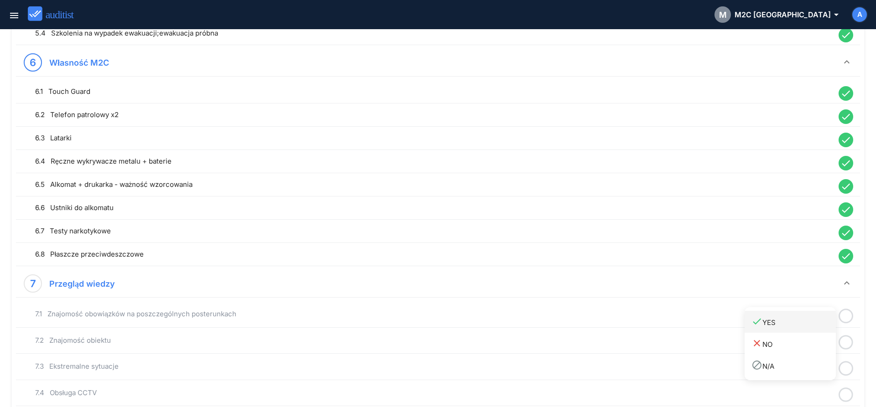
drag, startPoint x: 805, startPoint y: 323, endPoint x: 831, endPoint y: 332, distance: 27.3
click at [805, 325] on div "done YES" at bounding box center [793, 322] width 84 height 12
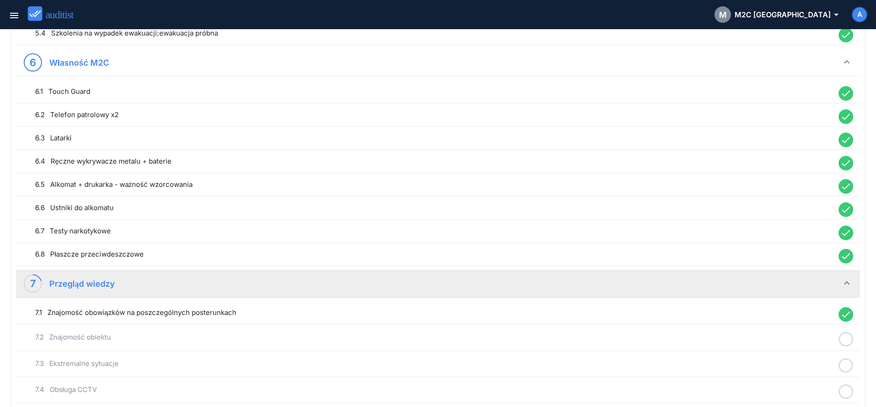
click at [845, 337] on icon at bounding box center [845, 340] width 15 height 18
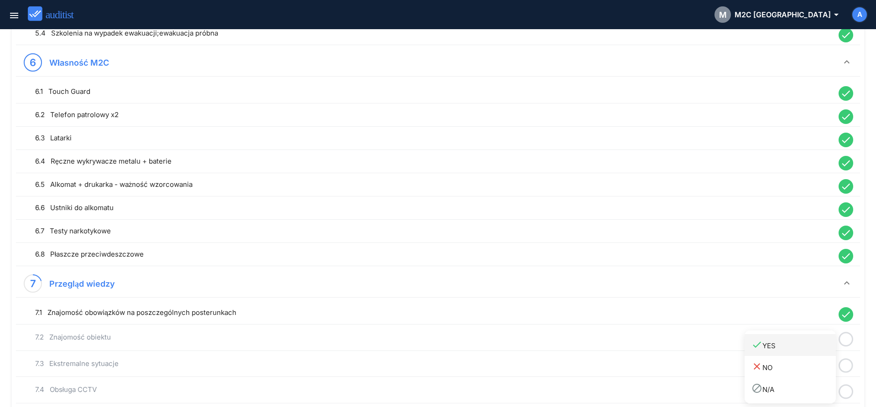
click at [817, 355] on link "done YES" at bounding box center [789, 345] width 91 height 22
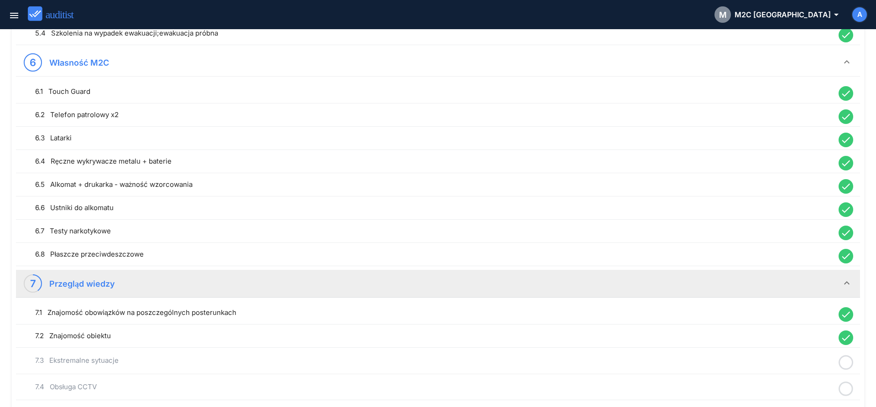
click at [843, 358] on icon at bounding box center [845, 363] width 15 height 18
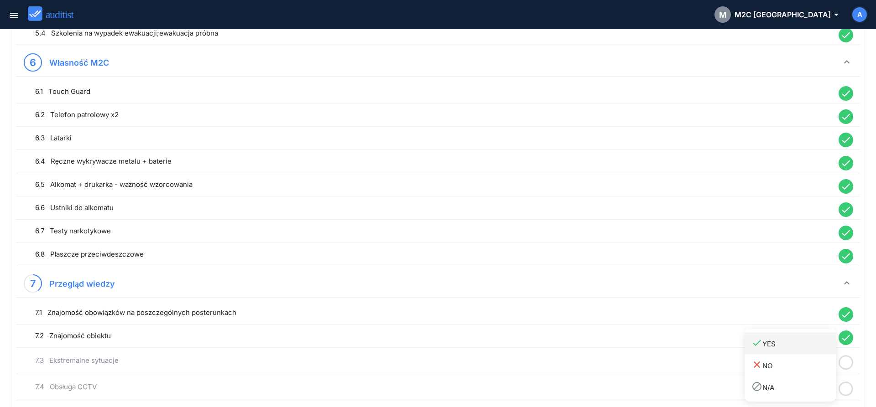
click at [806, 351] on link "done YES" at bounding box center [789, 344] width 91 height 22
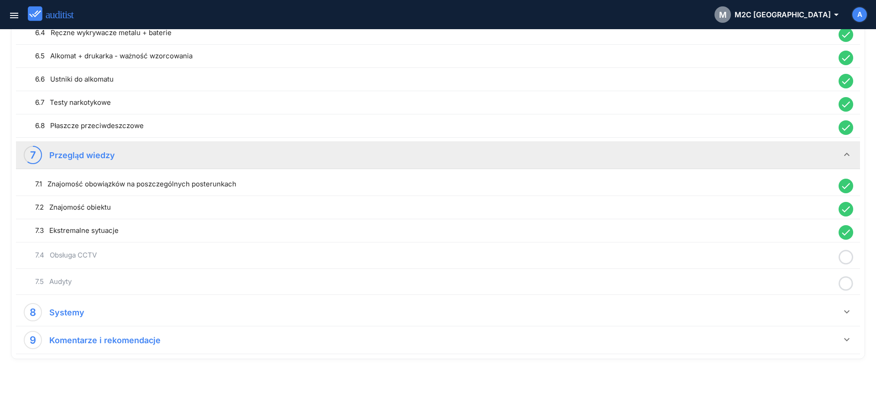
click at [844, 256] on icon at bounding box center [845, 258] width 15 height 18
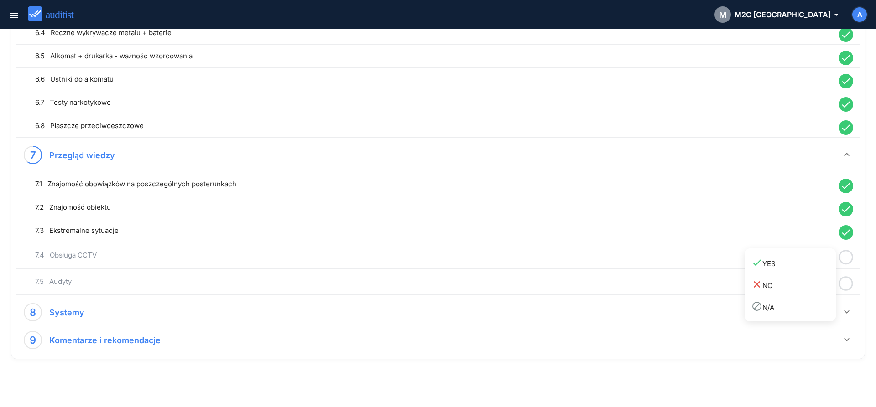
click at [821, 271] on link "done YES" at bounding box center [789, 263] width 91 height 22
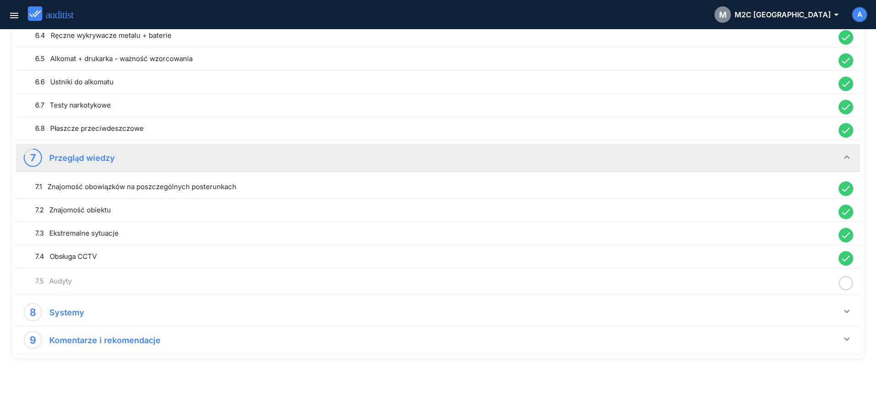
click at [849, 285] on icon at bounding box center [845, 284] width 15 height 18
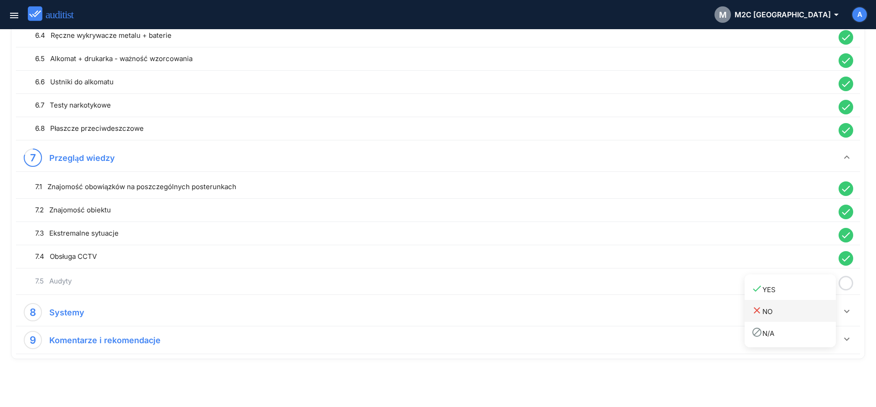
drag, startPoint x: 812, startPoint y: 293, endPoint x: 825, endPoint y: 301, distance: 15.7
click at [812, 296] on link "done YES" at bounding box center [789, 289] width 91 height 22
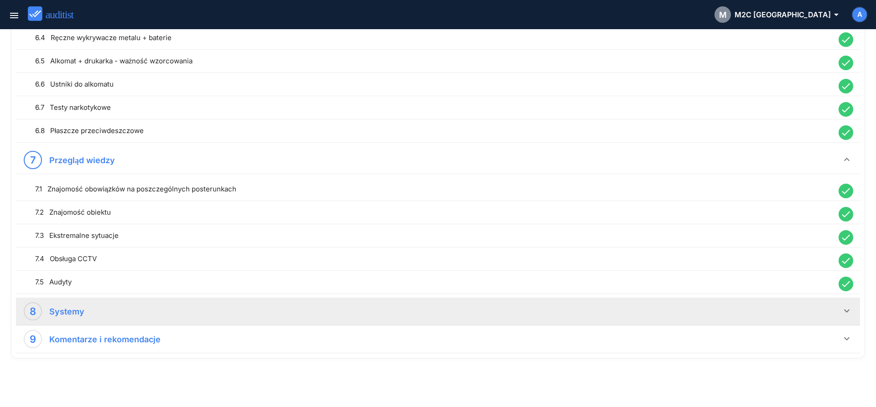
click at [844, 311] on icon "keyboard_arrow_down" at bounding box center [846, 311] width 11 height 11
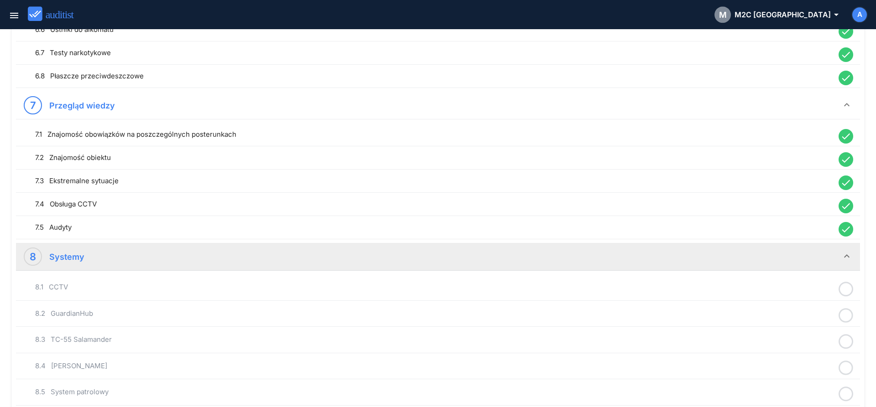
scroll to position [1010, 0]
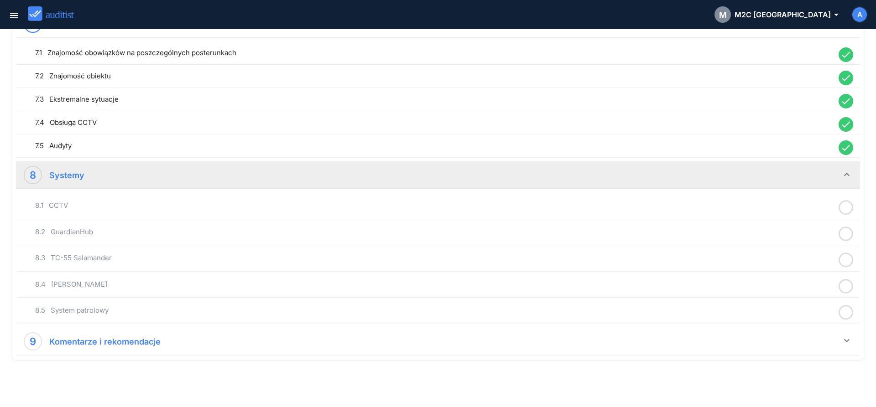
click at [845, 211] on icon at bounding box center [845, 208] width 15 height 18
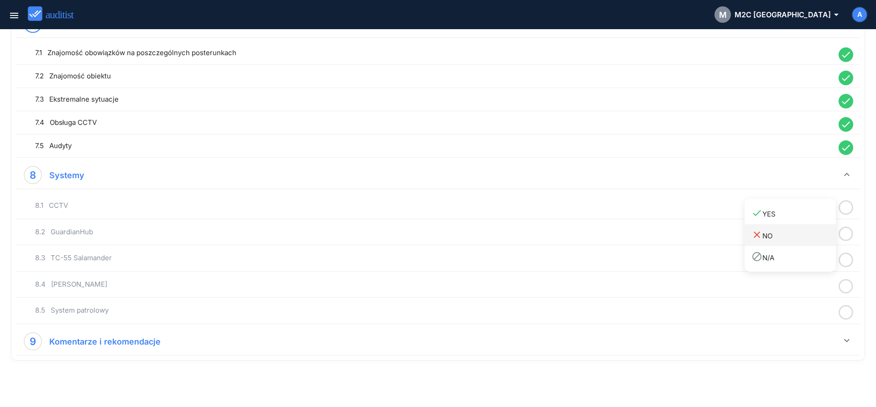
drag, startPoint x: 813, startPoint y: 220, endPoint x: 831, endPoint y: 225, distance: 18.0
click at [813, 221] on link "done YES" at bounding box center [789, 214] width 91 height 22
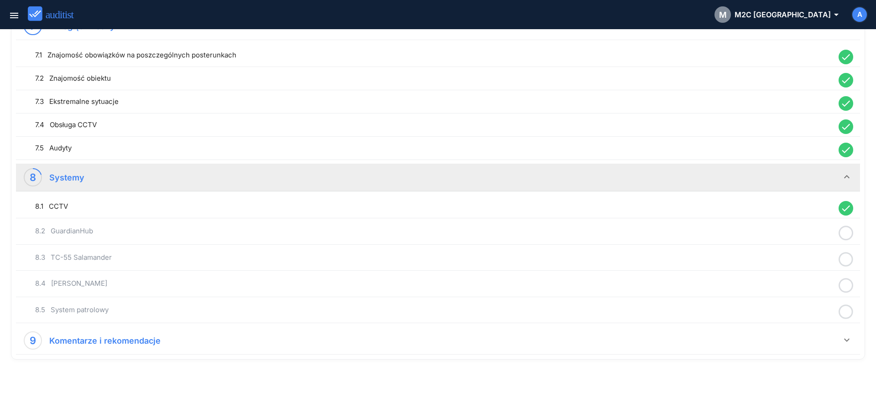
click at [846, 237] on icon at bounding box center [845, 233] width 15 height 18
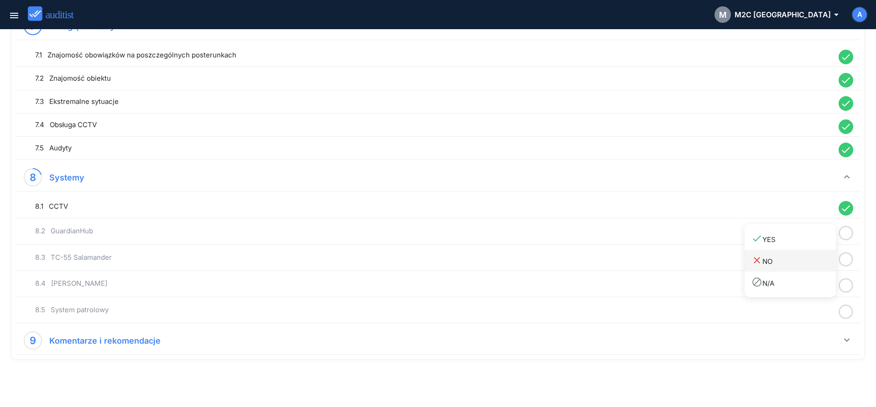
drag, startPoint x: 812, startPoint y: 245, endPoint x: 825, endPoint y: 250, distance: 14.1
click at [812, 246] on link "done YES" at bounding box center [789, 239] width 91 height 22
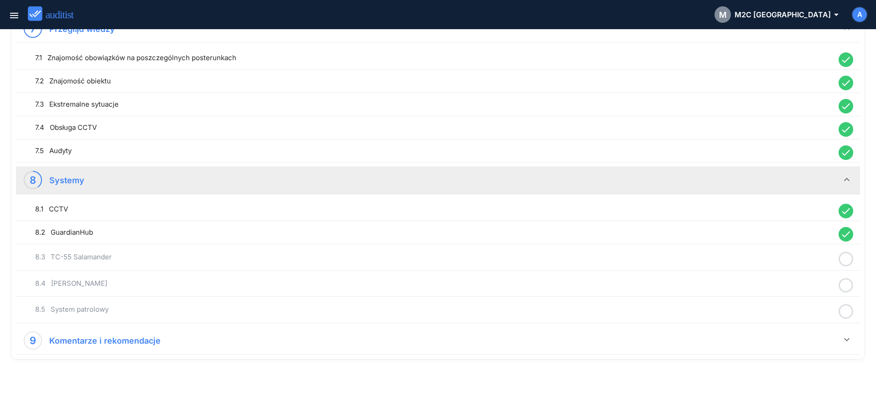
click at [847, 255] on icon at bounding box center [845, 259] width 15 height 18
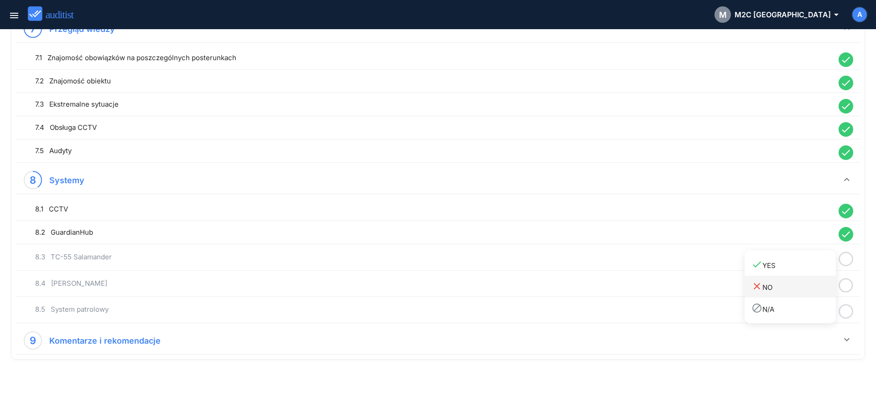
drag, startPoint x: 807, startPoint y: 271, endPoint x: 827, endPoint y: 278, distance: 21.6
click at [810, 273] on link "done YES" at bounding box center [789, 265] width 91 height 22
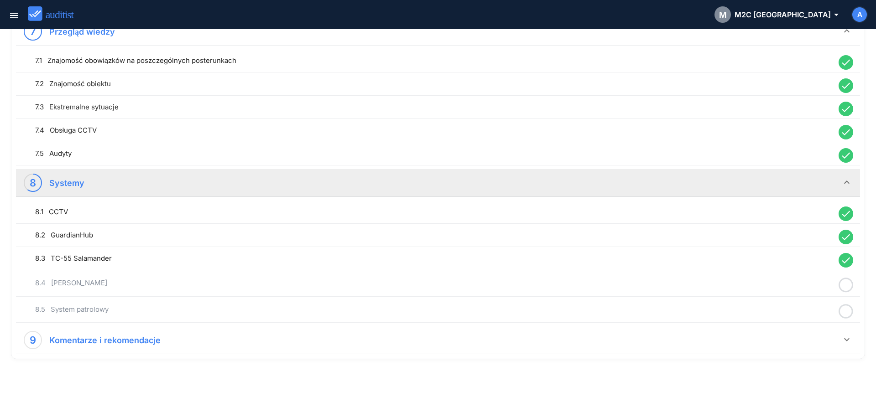
click at [845, 284] on icon at bounding box center [845, 285] width 15 height 18
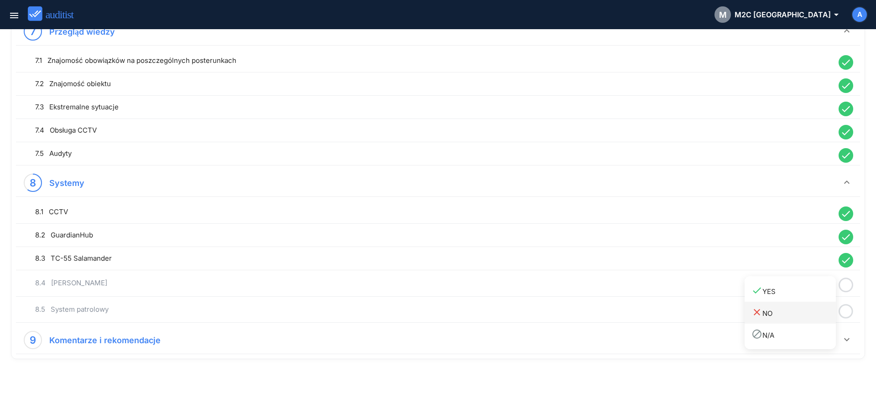
drag, startPoint x: 815, startPoint y: 297, endPoint x: 826, endPoint y: 303, distance: 12.5
click at [814, 299] on link "done YES" at bounding box center [789, 291] width 91 height 22
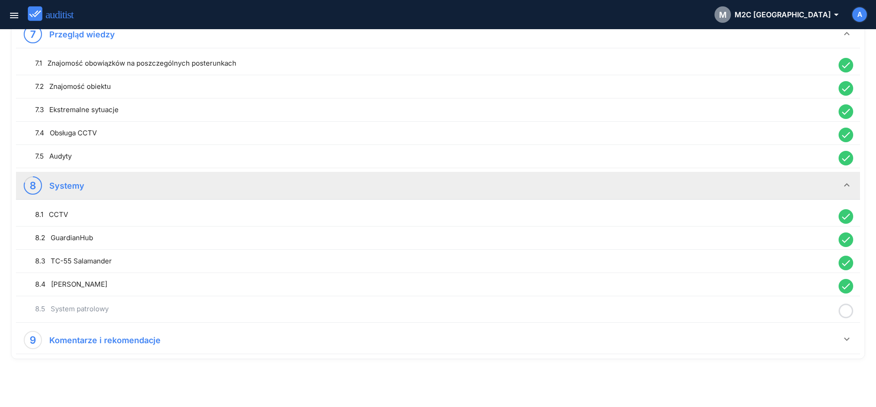
click at [848, 310] on icon at bounding box center [845, 311] width 15 height 18
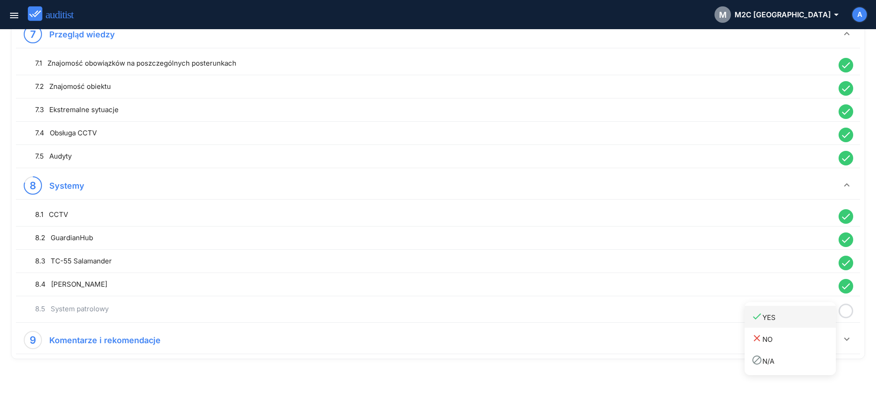
click at [818, 321] on div "done YES" at bounding box center [793, 317] width 84 height 12
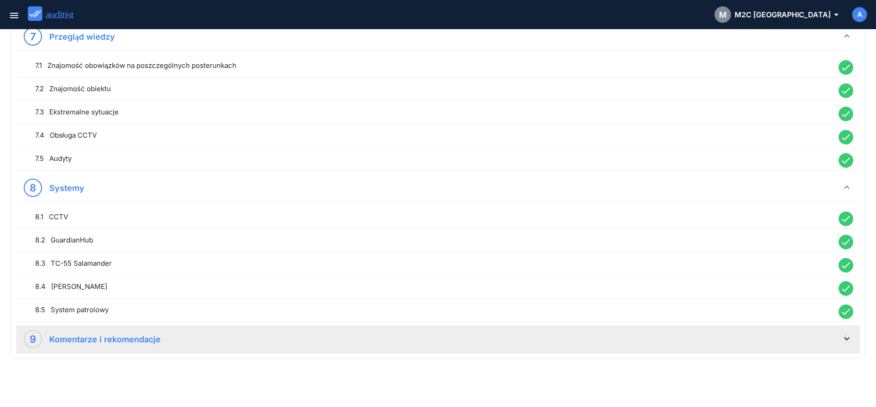
click at [846, 336] on icon "keyboard_arrow_down" at bounding box center [846, 338] width 11 height 11
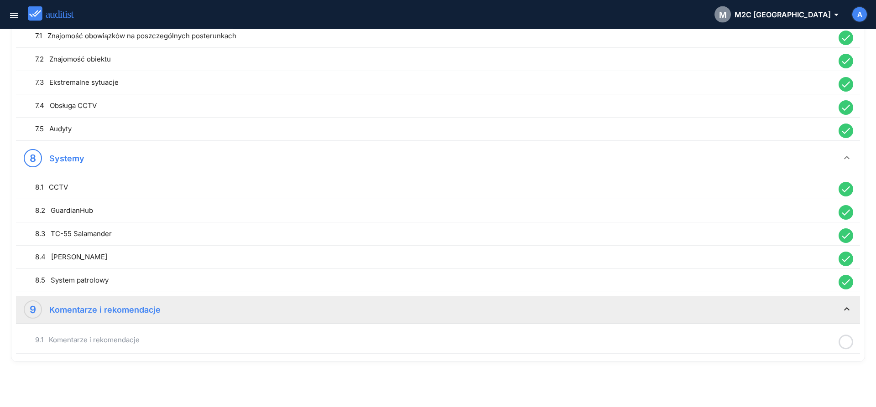
scroll to position [1030, 0]
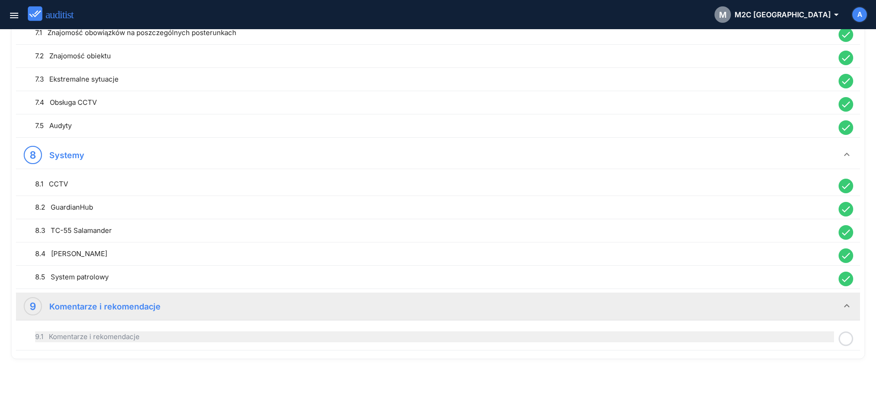
click at [761, 343] on div "9.1 Komentarze i rekomendacje" at bounding box center [434, 337] width 799 height 11
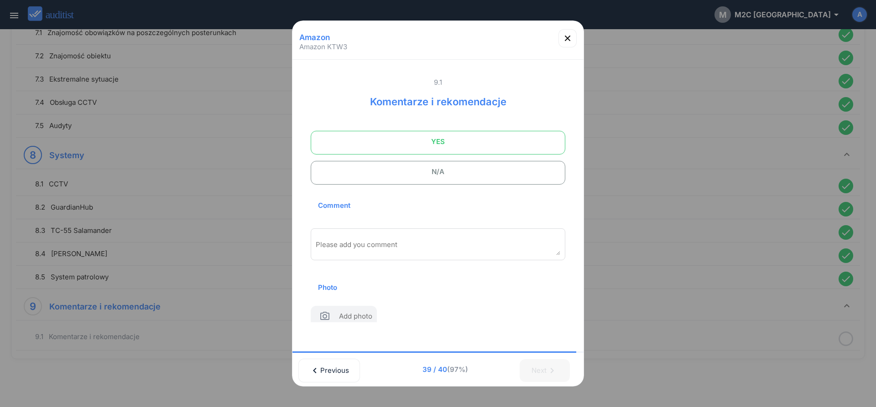
click at [424, 140] on span "YES" at bounding box center [438, 142] width 232 height 18
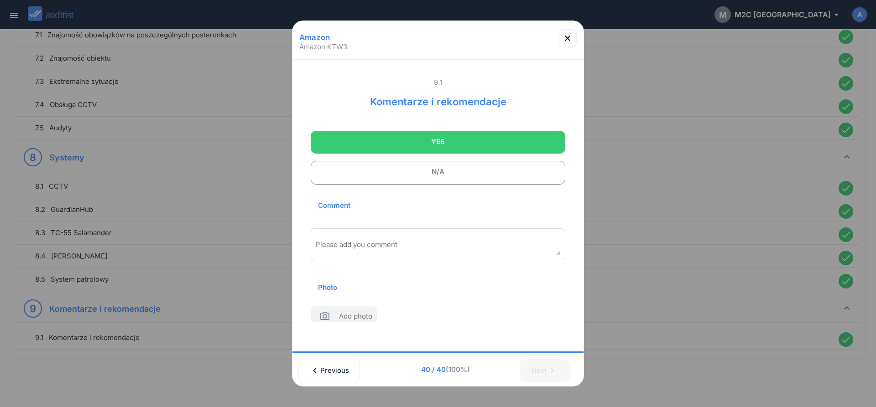
click at [438, 239] on div "Please add you comment" at bounding box center [438, 245] width 255 height 32
type textarea "**********"
drag, startPoint x: 569, startPoint y: 38, endPoint x: 584, endPoint y: 53, distance: 21.0
click at [569, 38] on icon "button" at bounding box center [567, 38] width 11 height 11
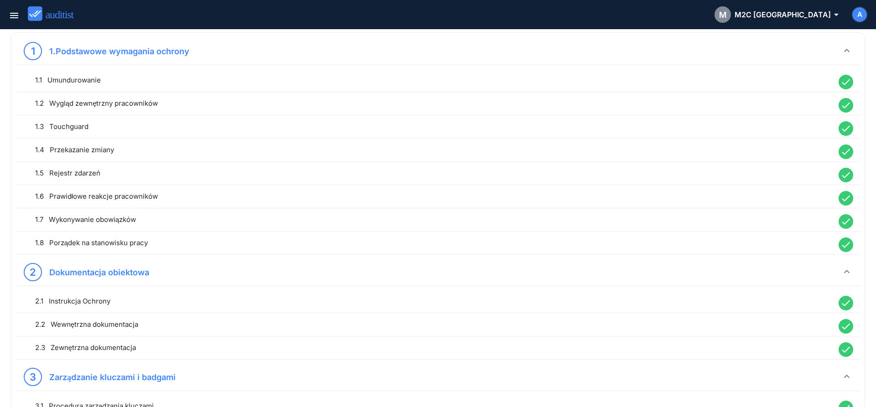
scroll to position [0, 0]
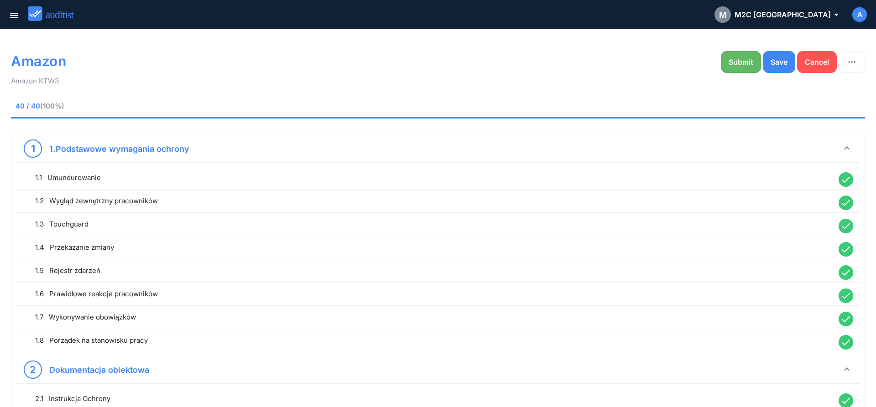
click at [734, 66] on div "Submit" at bounding box center [740, 62] width 25 height 11
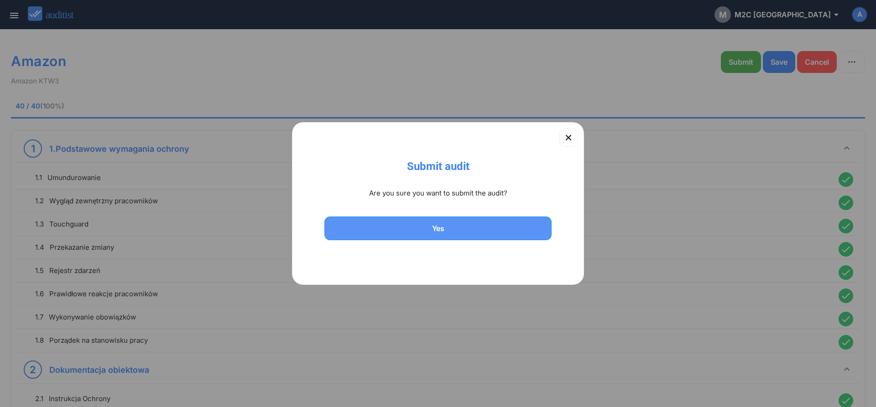
click at [465, 234] on div "Yes" at bounding box center [437, 228] width 203 height 11
